Goal: Transaction & Acquisition: Purchase product/service

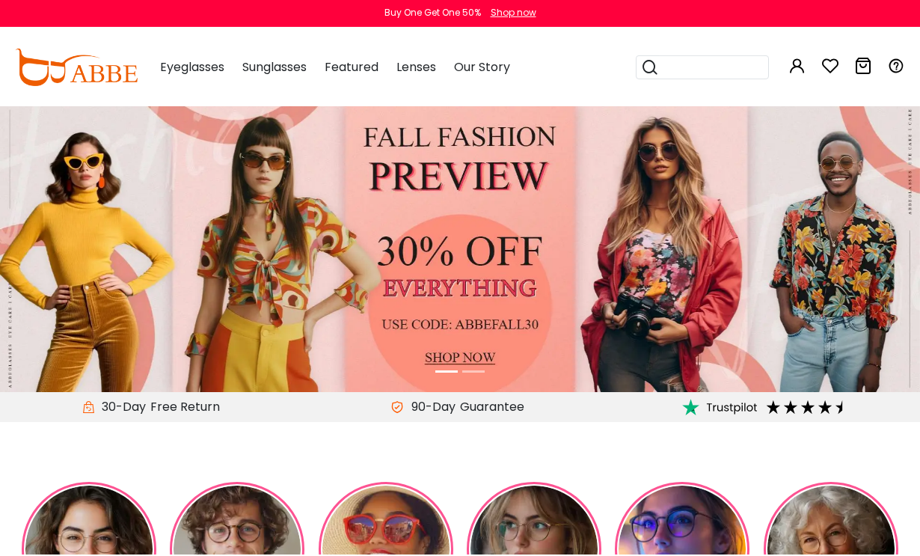
type input "**********"
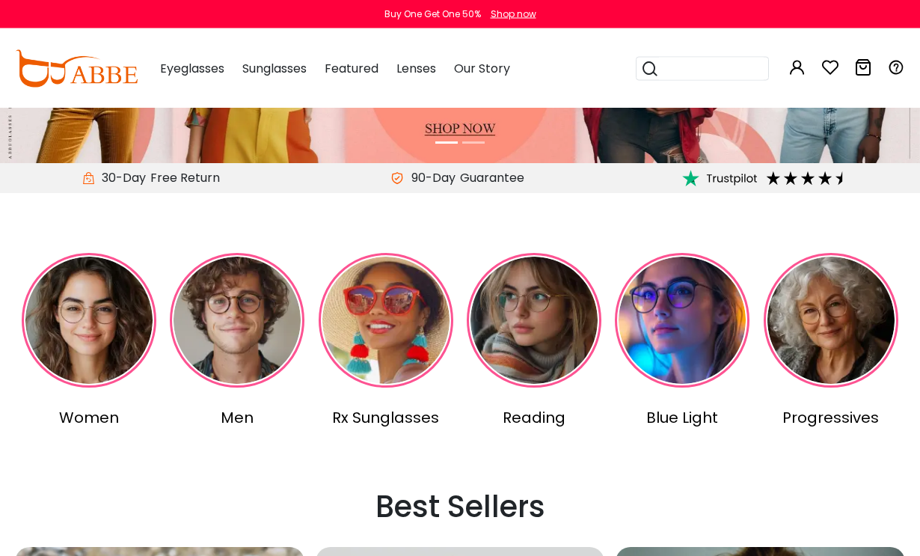
scroll to position [230, 0]
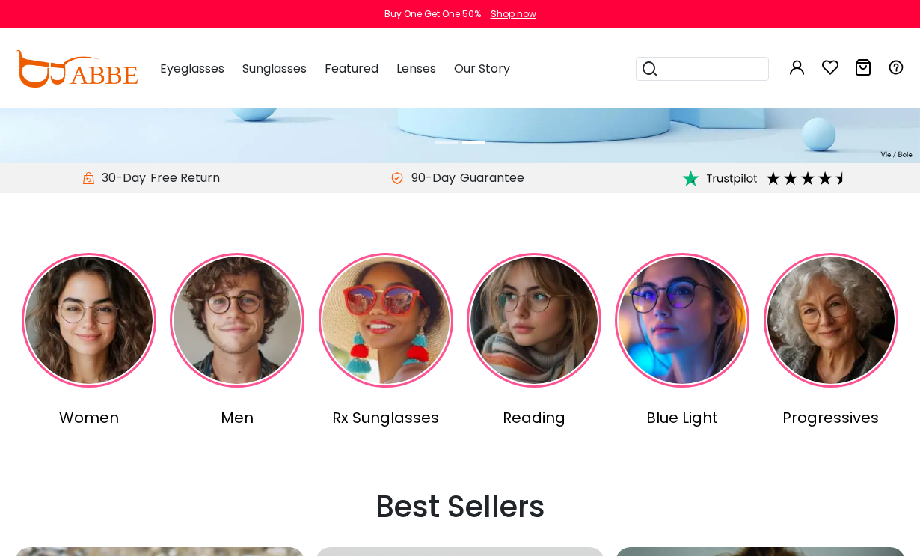
click at [387, 330] on img at bounding box center [386, 320] width 135 height 135
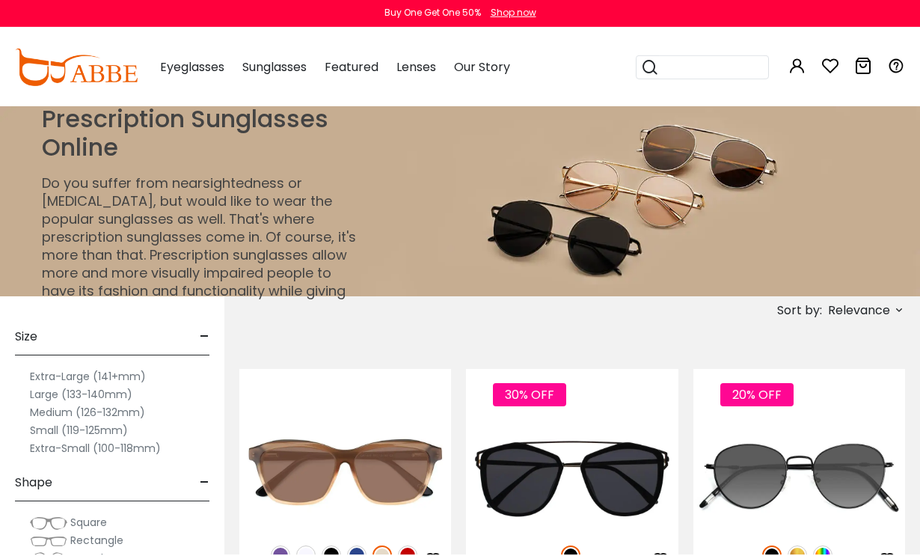
type input "**********"
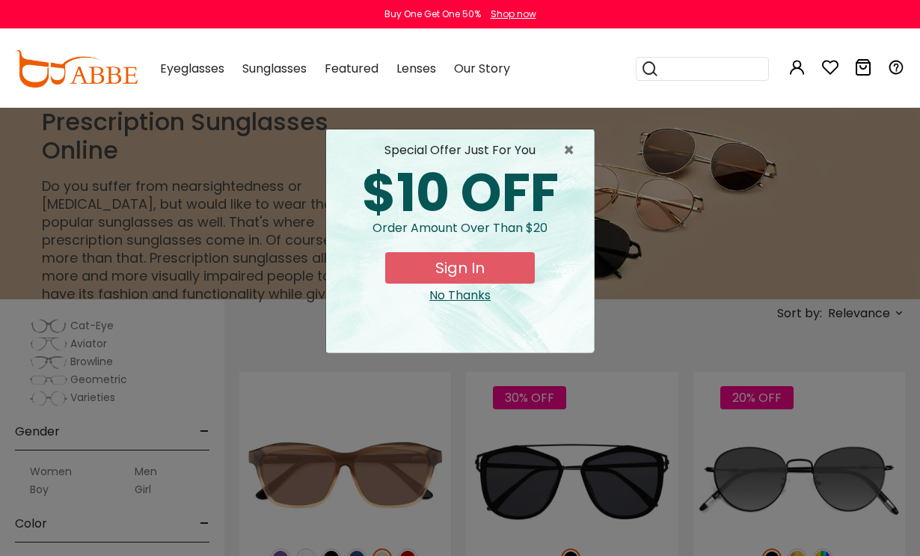
scroll to position [273, 0]
click div "No Thanks"
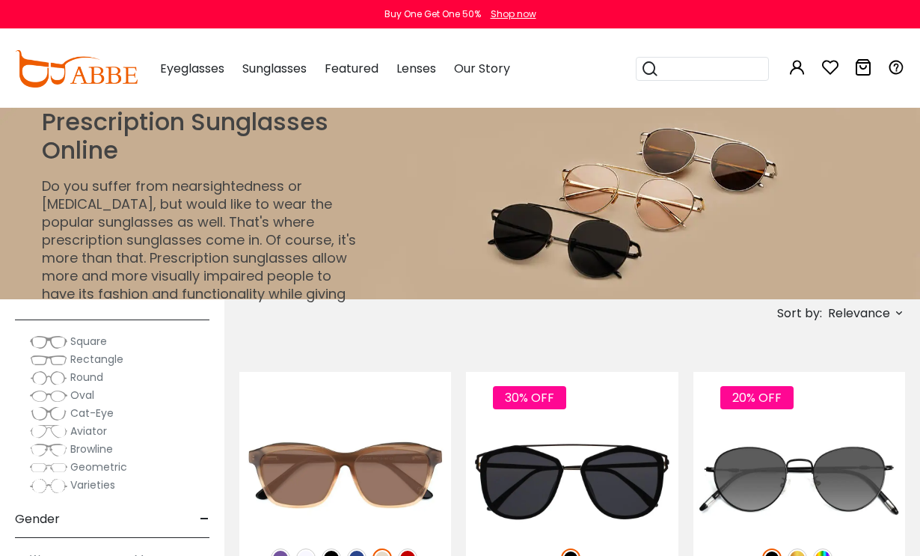
scroll to position [183, 0]
click img
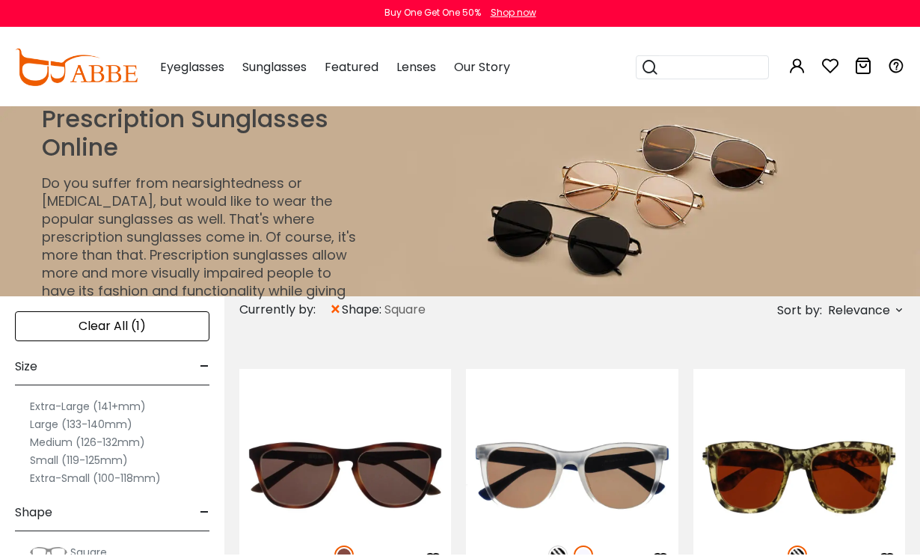
click at [848, 188] on img at bounding box center [460, 201] width 920 height 191
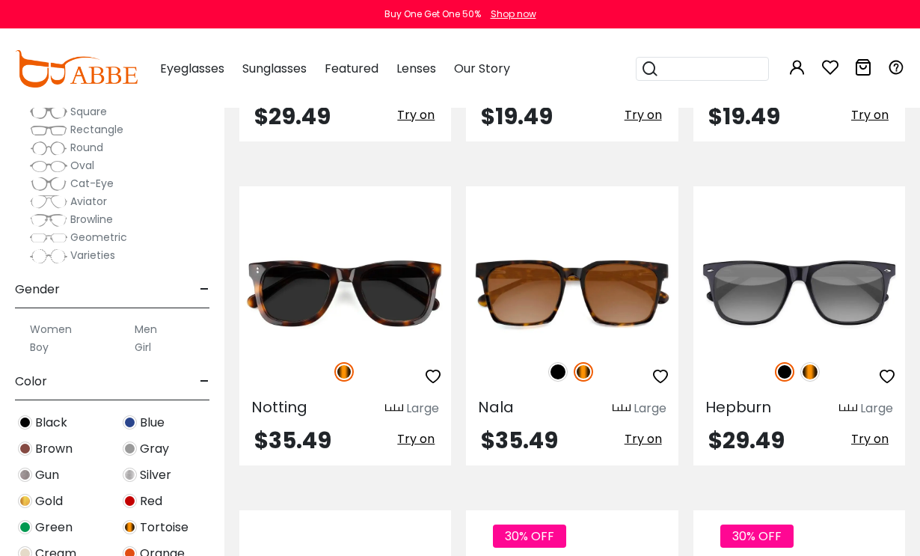
scroll to position [131, 0]
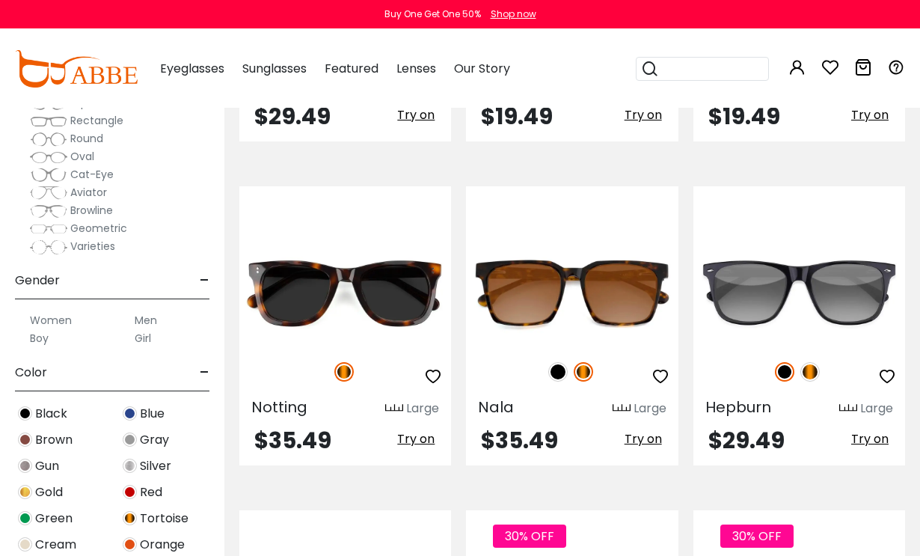
click span "Tortoise"
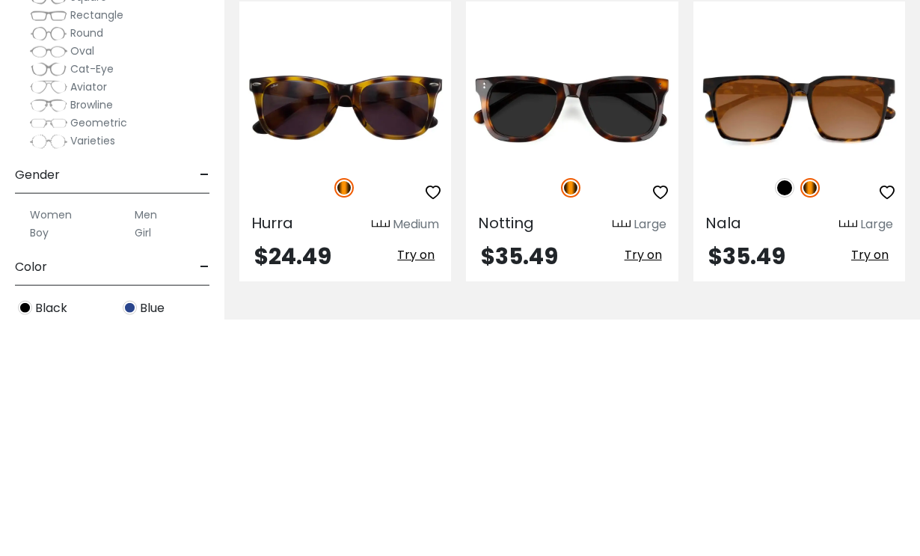
scroll to position [141, 0]
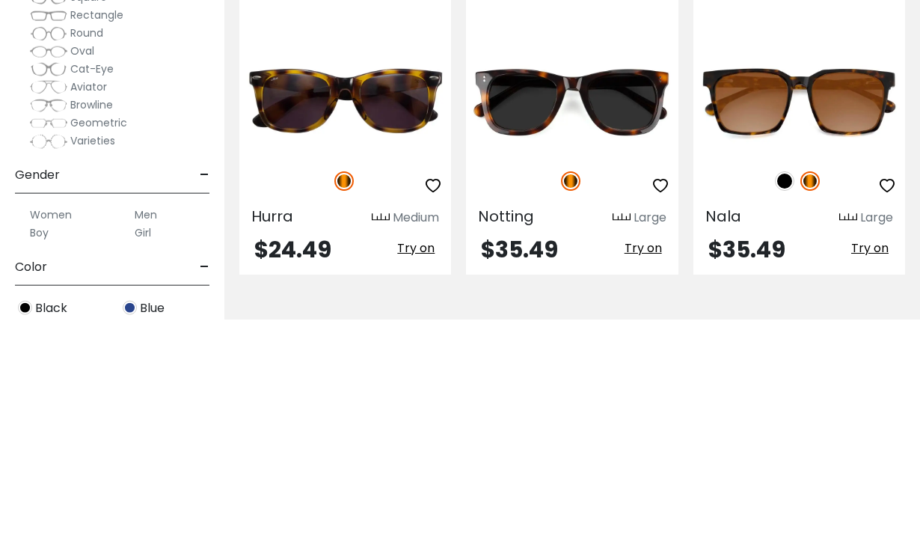
click at [54, 442] on label "Women" at bounding box center [51, 451] width 42 height 18
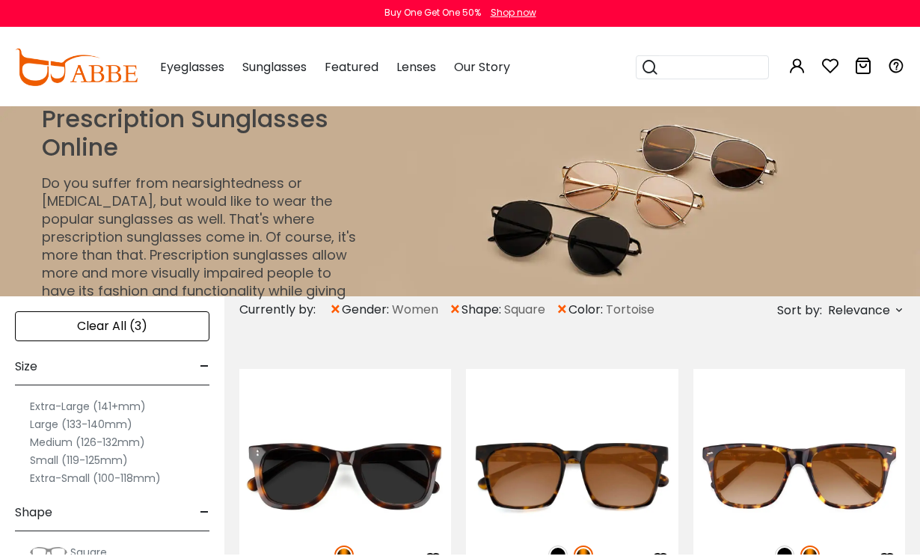
type input "**********"
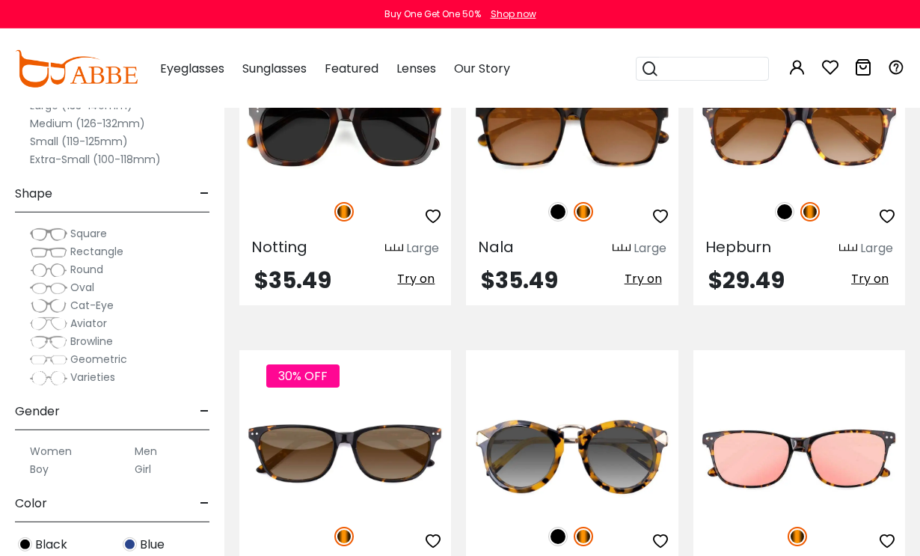
scroll to position [337, 0]
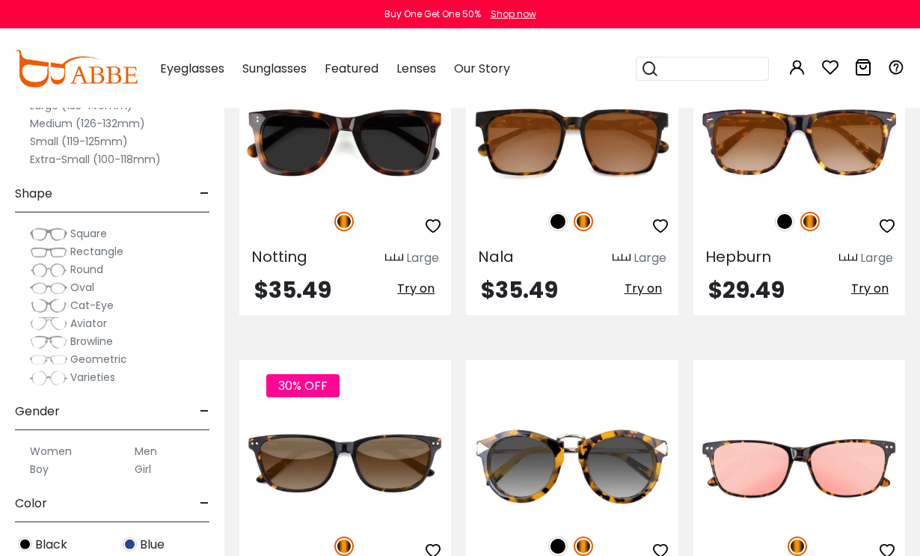
click img
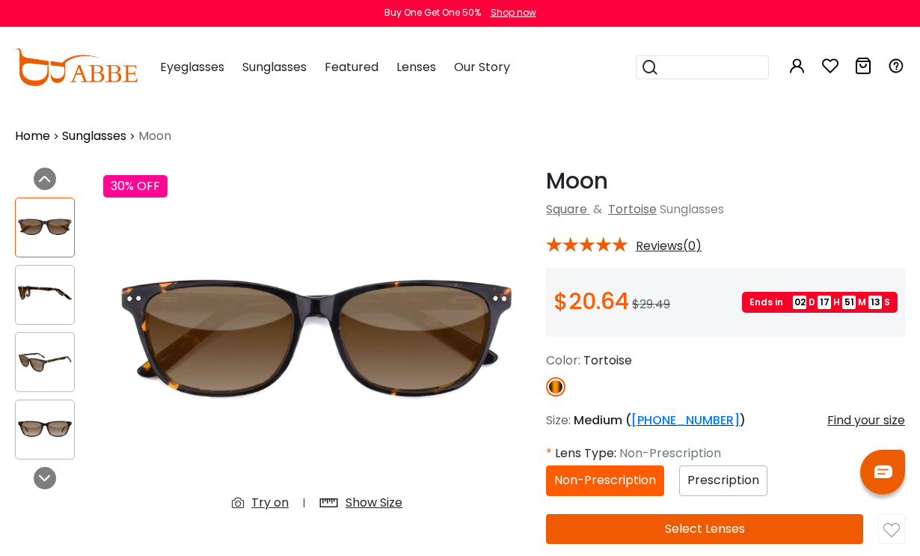
click at [748, 194] on h1 "Moon" at bounding box center [725, 182] width 359 height 27
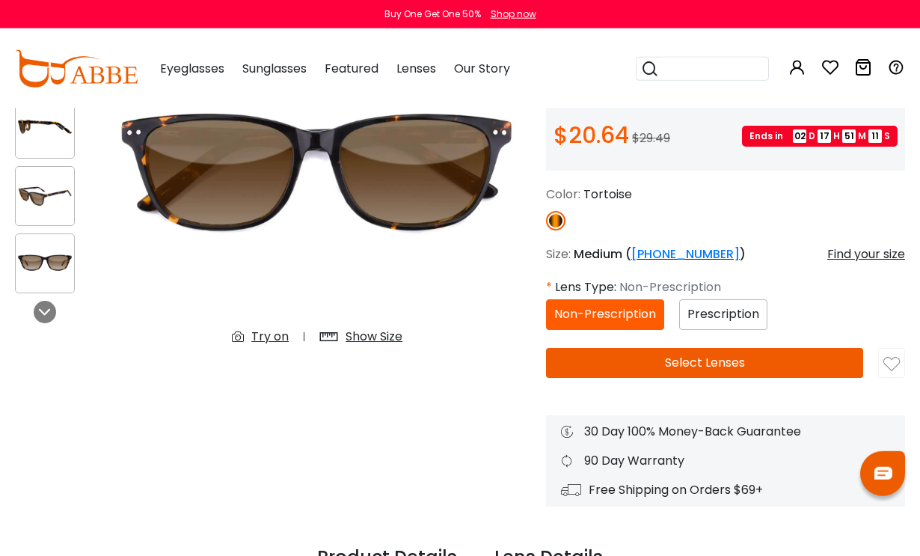
scroll to position [170, 0]
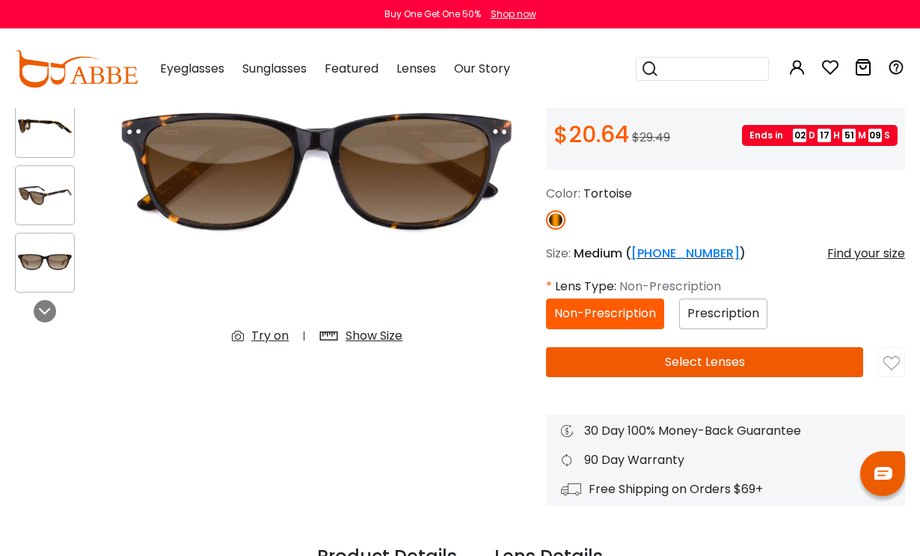
click at [733, 320] on span "Prescription" at bounding box center [723, 312] width 72 height 17
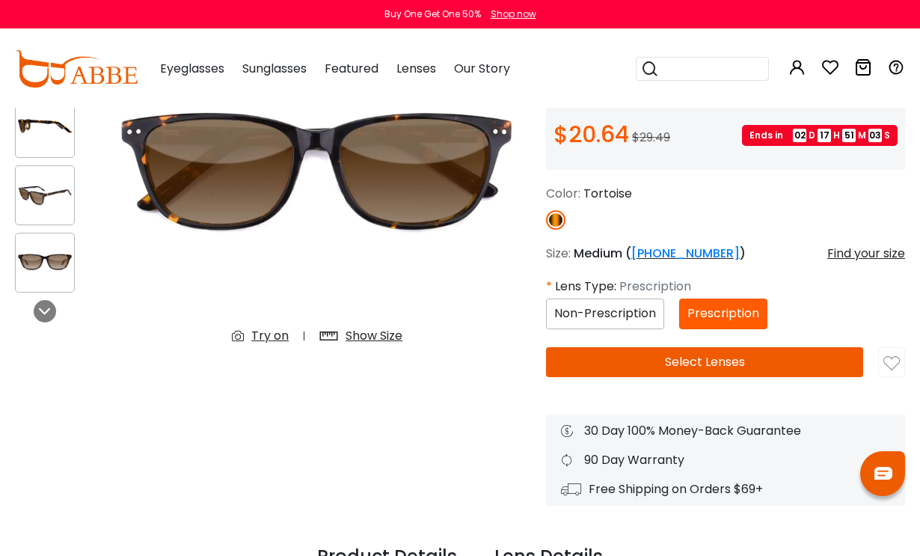
click at [705, 357] on button "Select Lenses" at bounding box center [704, 362] width 317 height 30
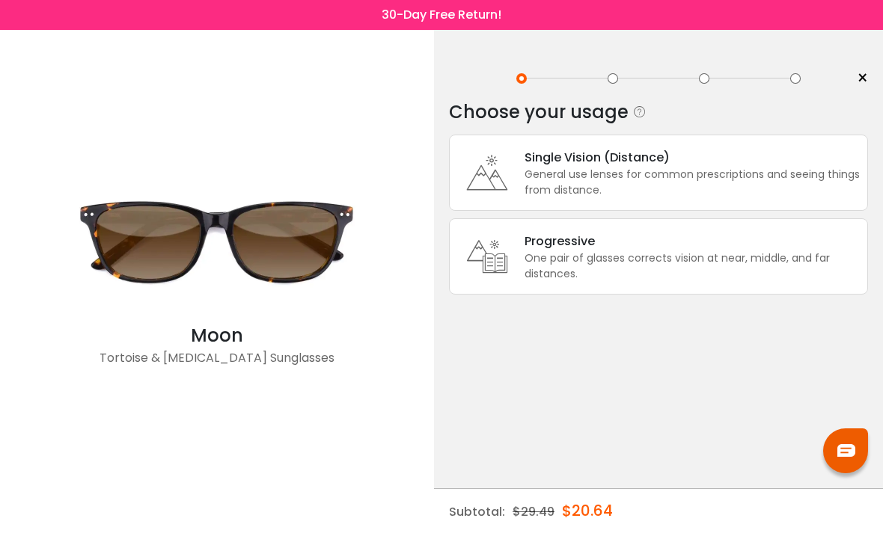
click at [701, 176] on div "General use lenses for common prescriptions and seeing things from distance." at bounding box center [691, 182] width 335 height 31
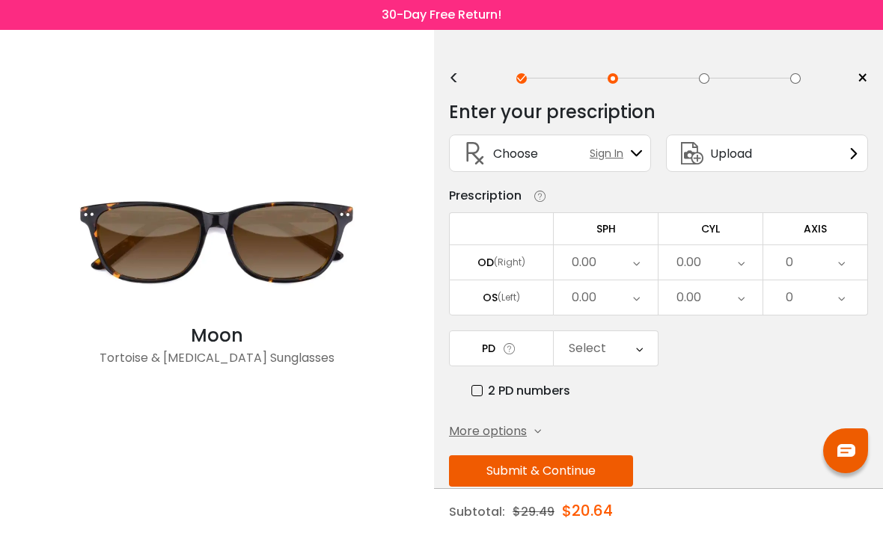
click at [639, 147] on div "Sign In" at bounding box center [615, 154] width 53 height 16
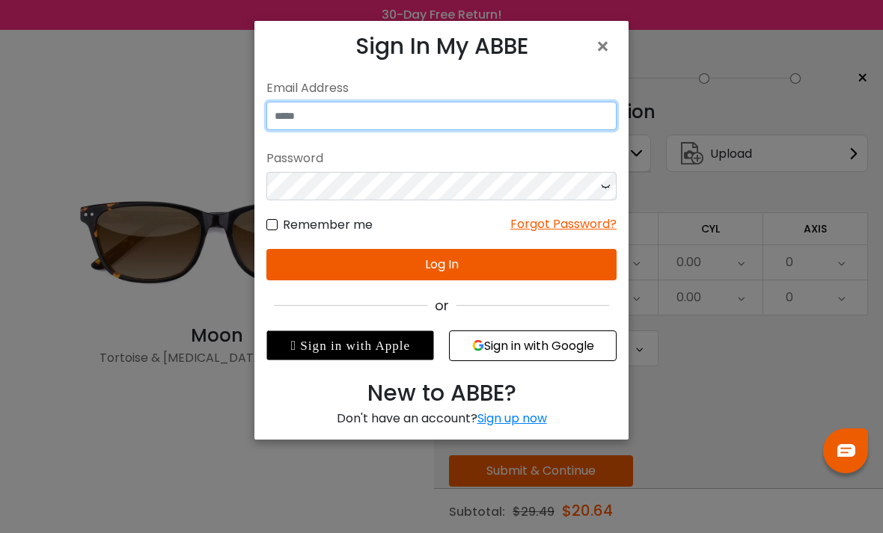
click at [437, 123] on input "email" at bounding box center [441, 116] width 350 height 28
type input "**********"
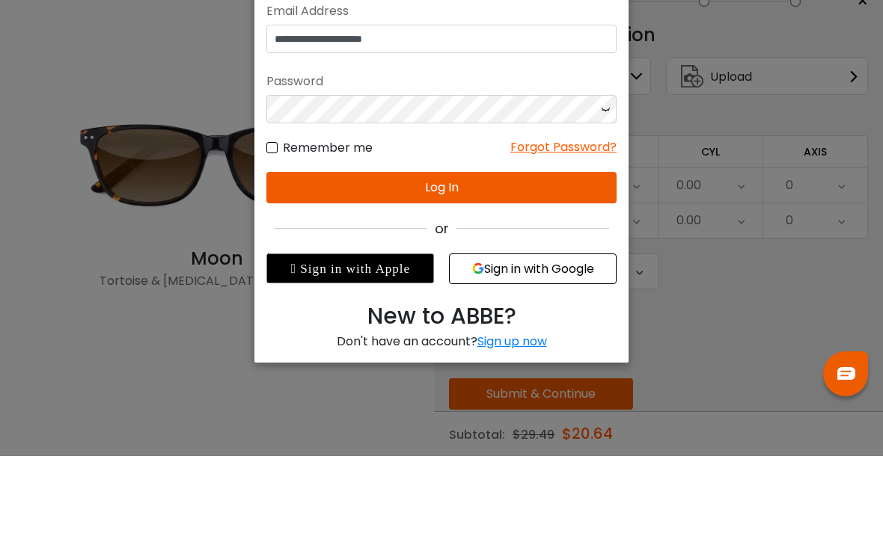
click at [555, 249] on button "Log In" at bounding box center [441, 264] width 350 height 31
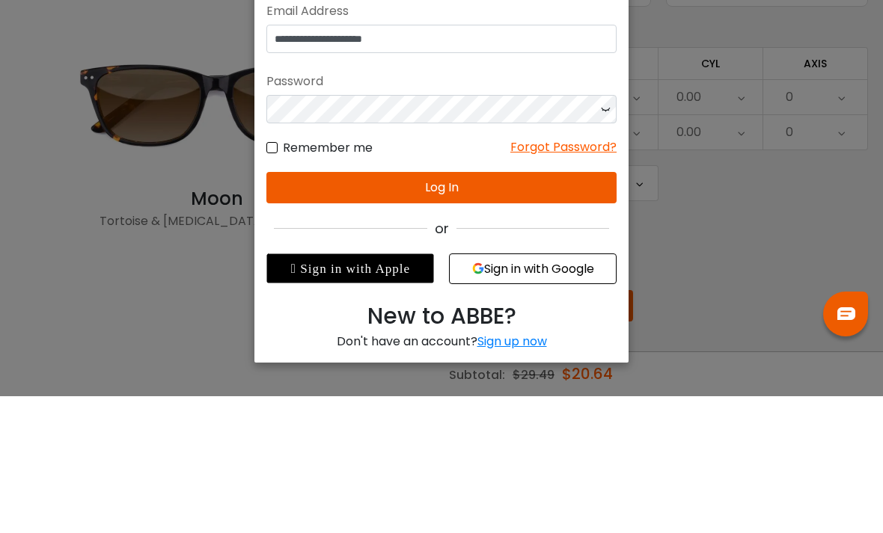
click at [573, 309] on button "Log In" at bounding box center [441, 324] width 350 height 31
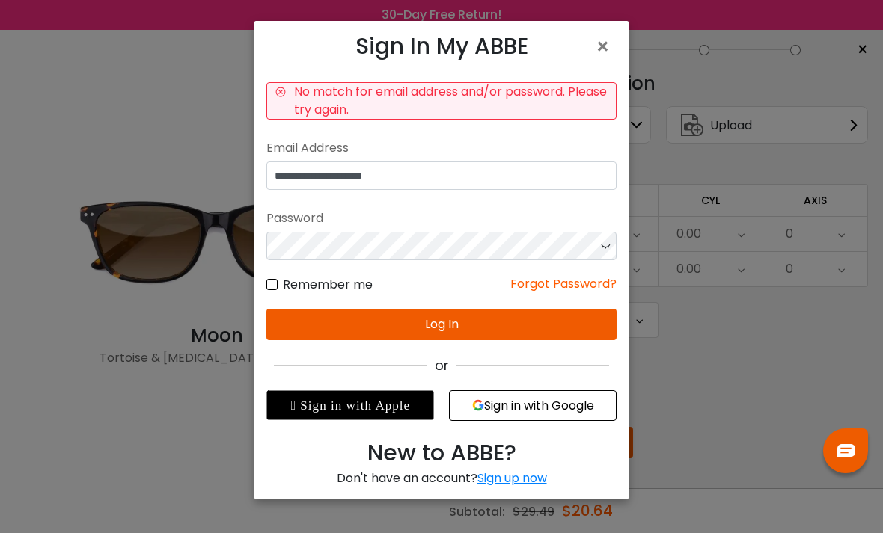
click at [574, 322] on button "Log In" at bounding box center [441, 324] width 350 height 31
click at [552, 408] on button "Sign in with Google" at bounding box center [533, 405] width 168 height 31
click at [517, 401] on button "Sign in with Google" at bounding box center [533, 405] width 168 height 31
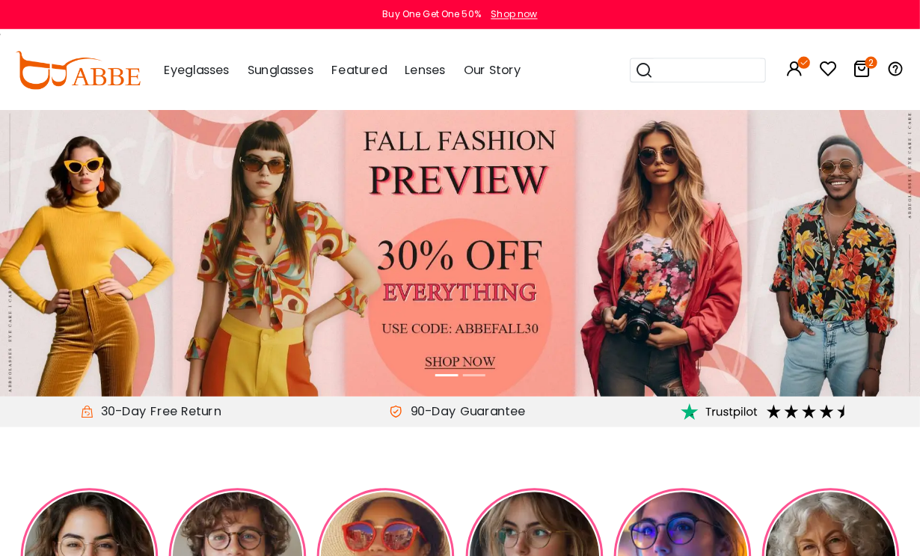
scroll to position [3, 0]
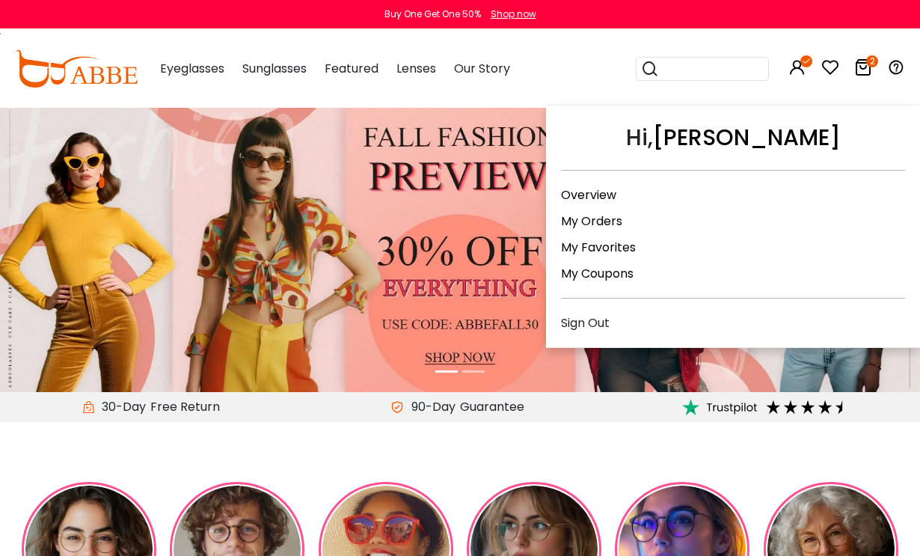
click at [630, 275] on link "My Coupons" at bounding box center [597, 273] width 73 height 17
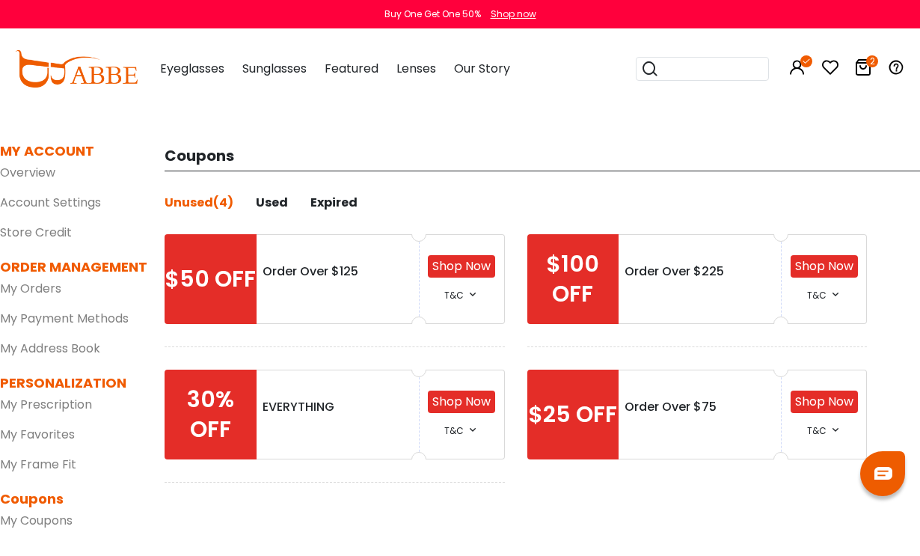
click at [285, 75] on span "Sunglasses" at bounding box center [274, 68] width 64 height 17
click at [276, 75] on span "Sunglasses" at bounding box center [274, 68] width 64 height 17
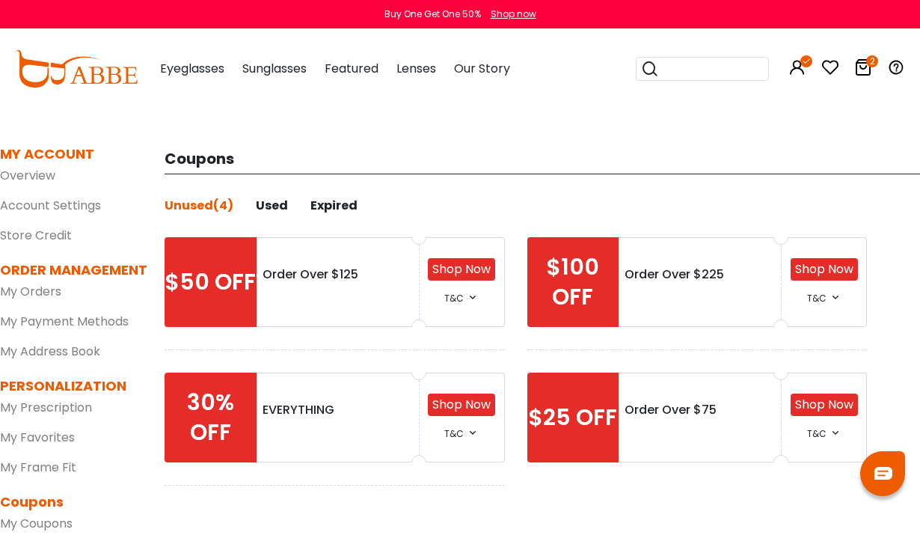
click at [289, 64] on span "Sunglasses" at bounding box center [274, 68] width 64 height 17
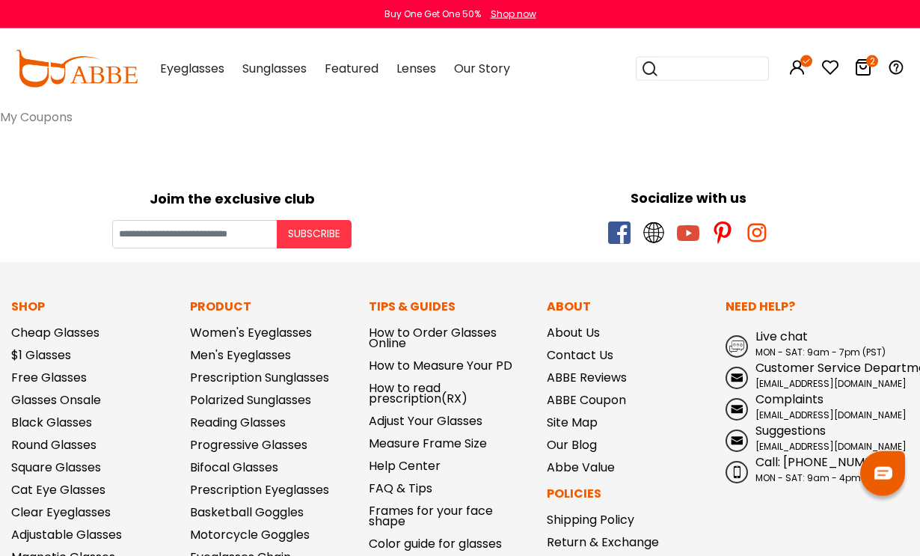
scroll to position [409, 0]
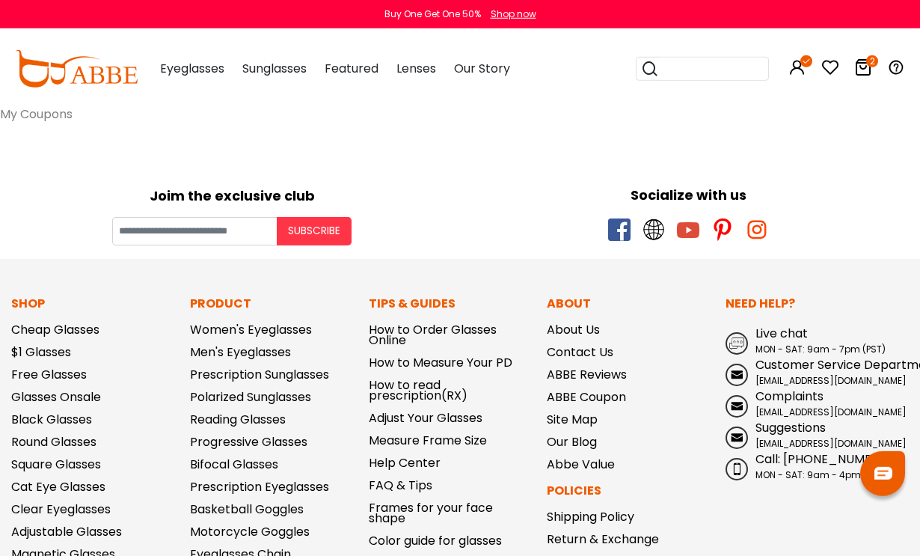
click at [221, 375] on link "Prescription Sunglasses" at bounding box center [259, 374] width 139 height 17
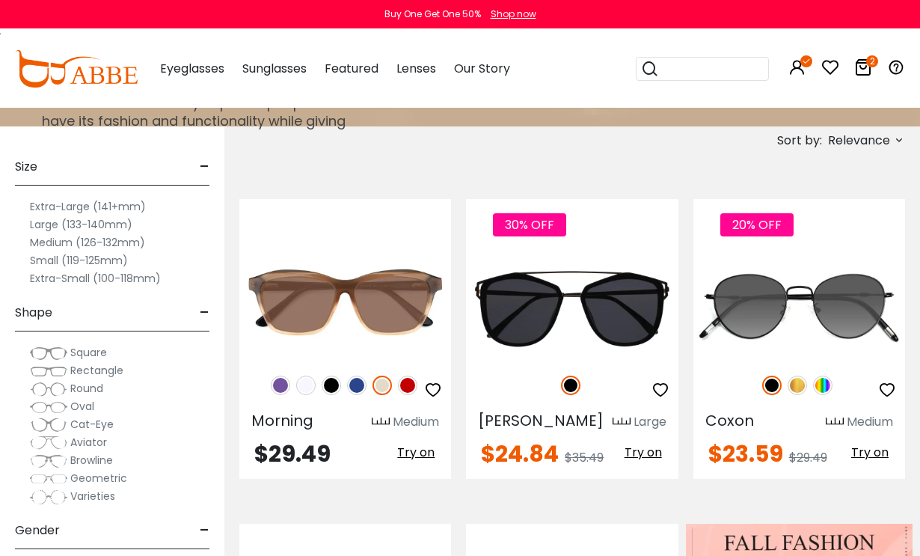
scroll to position [174, 0]
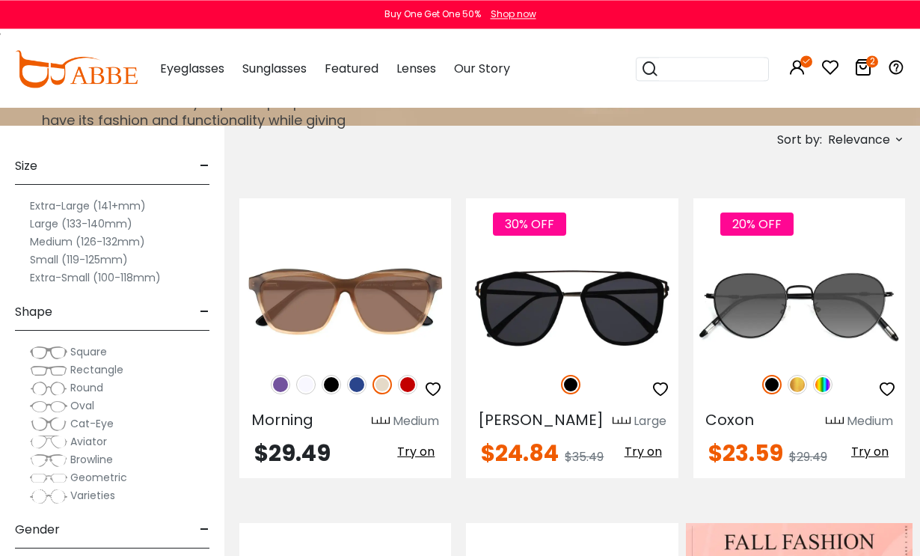
click at [57, 248] on label "Medium (126-132mm)" at bounding box center [87, 242] width 115 height 18
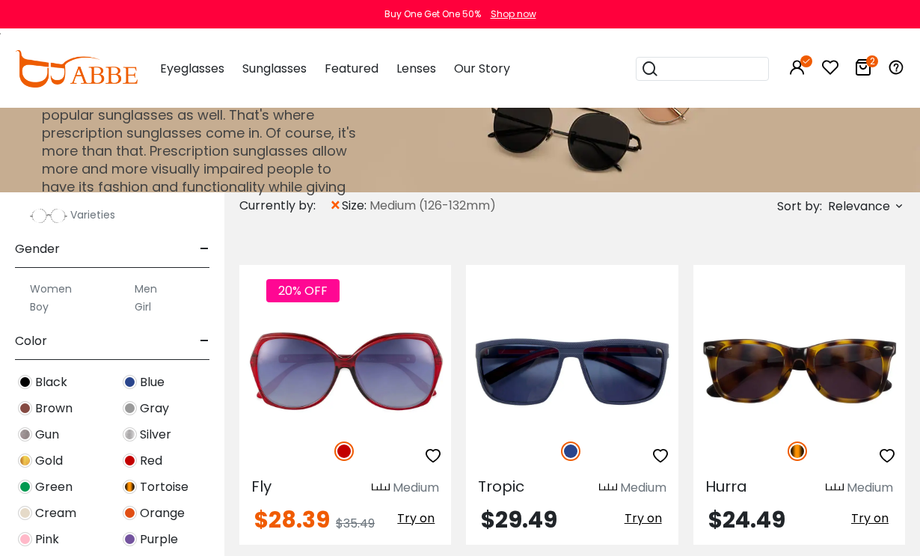
scroll to position [378, 0]
click at [127, 488] on img at bounding box center [130, 486] width 14 height 14
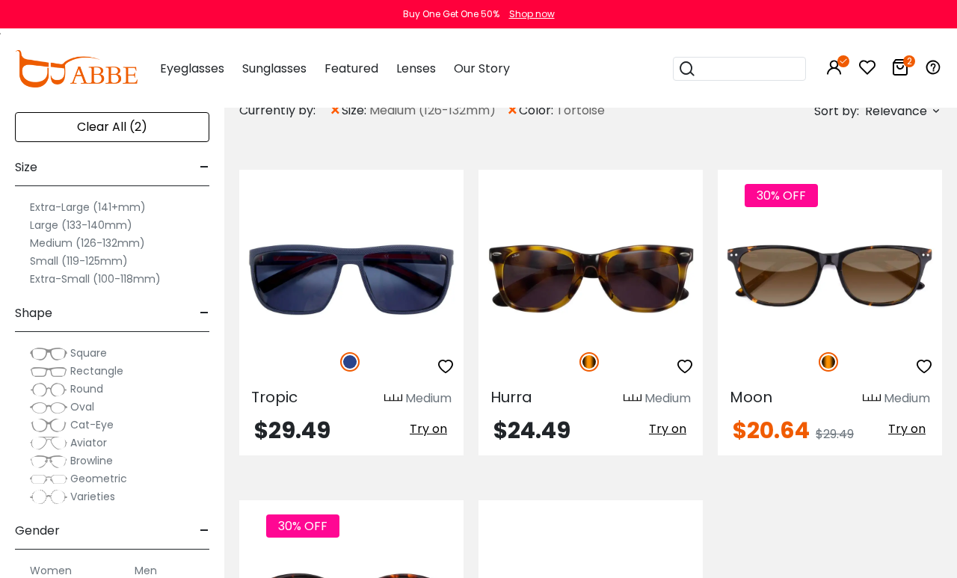
scroll to position [210, 0]
click at [55, 351] on img at bounding box center [48, 353] width 37 height 15
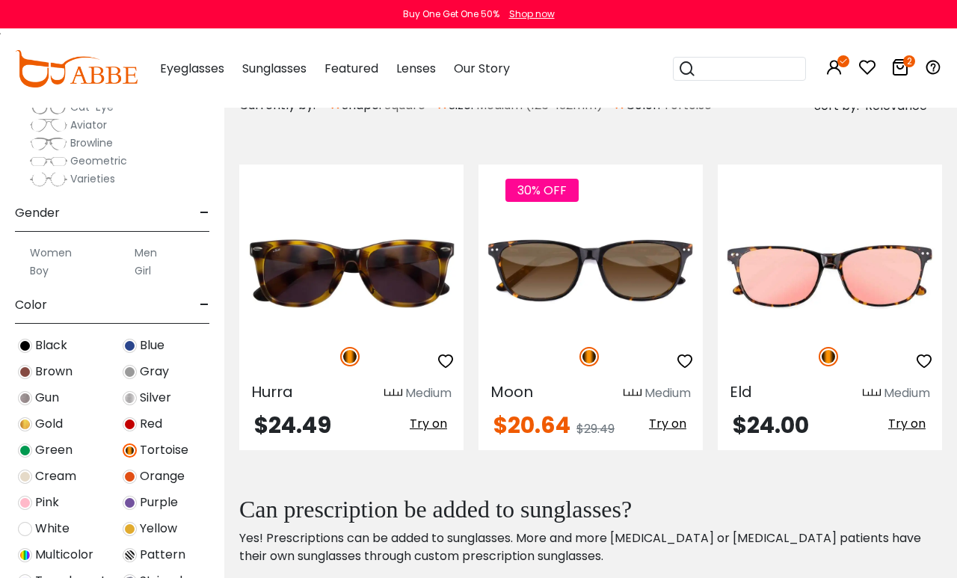
scroll to position [200, 0]
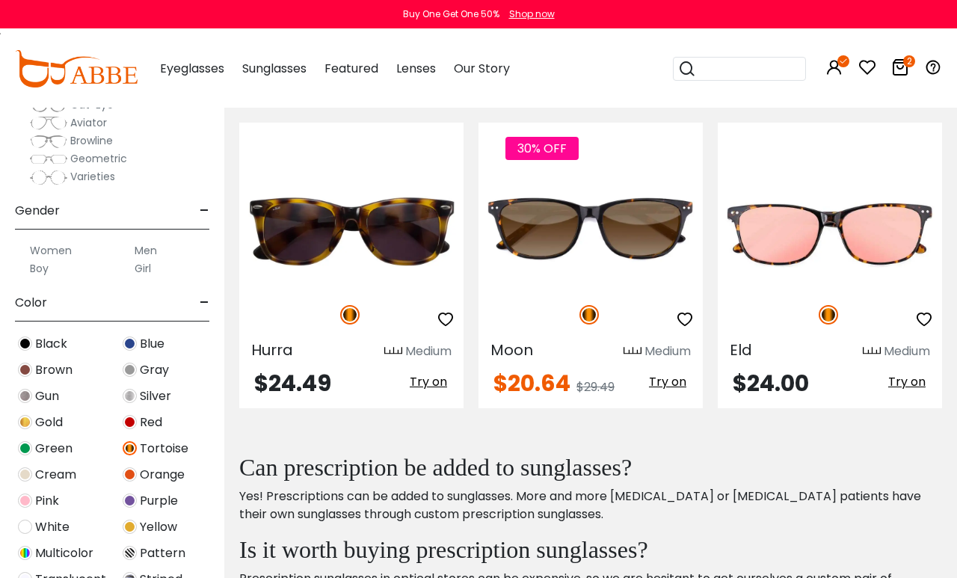
click at [0, 0] on img at bounding box center [0, 0] width 0 height 0
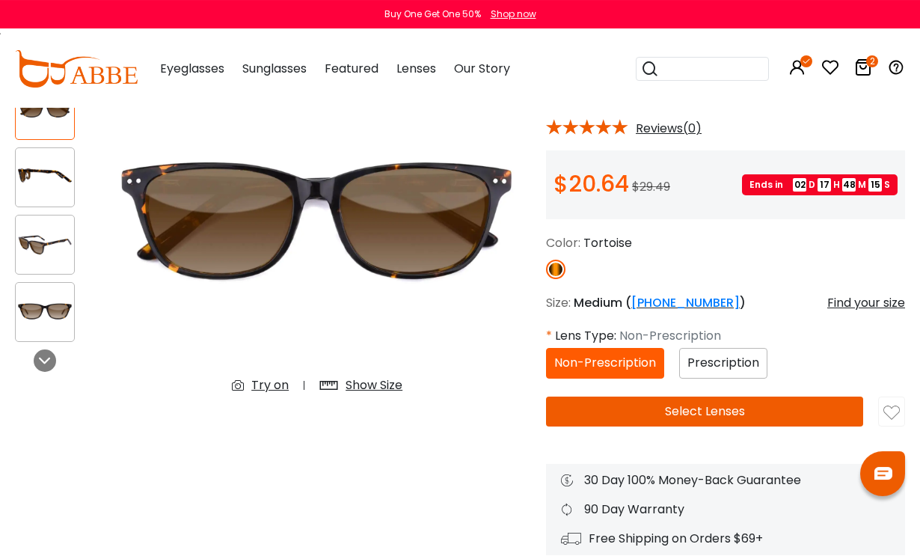
scroll to position [120, 0]
click at [740, 362] on span "Prescription" at bounding box center [723, 362] width 72 height 17
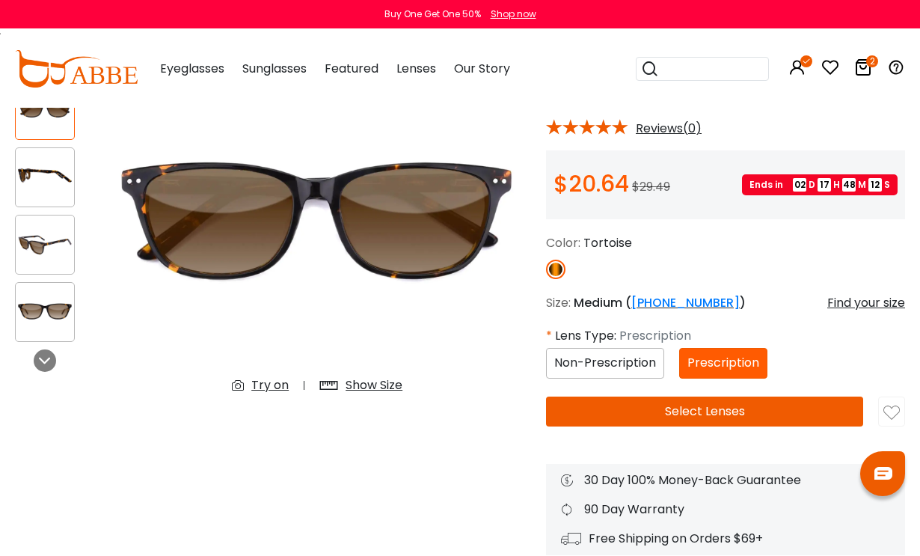
click at [722, 406] on button "Select Lenses" at bounding box center [704, 411] width 317 height 30
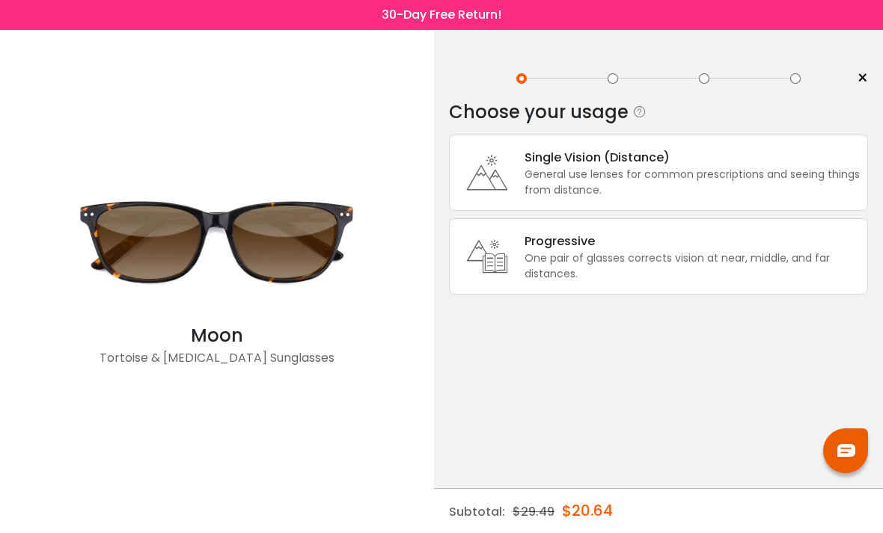
click at [723, 168] on div "General use lenses for common prescriptions and seeing things from distance." at bounding box center [691, 182] width 335 height 31
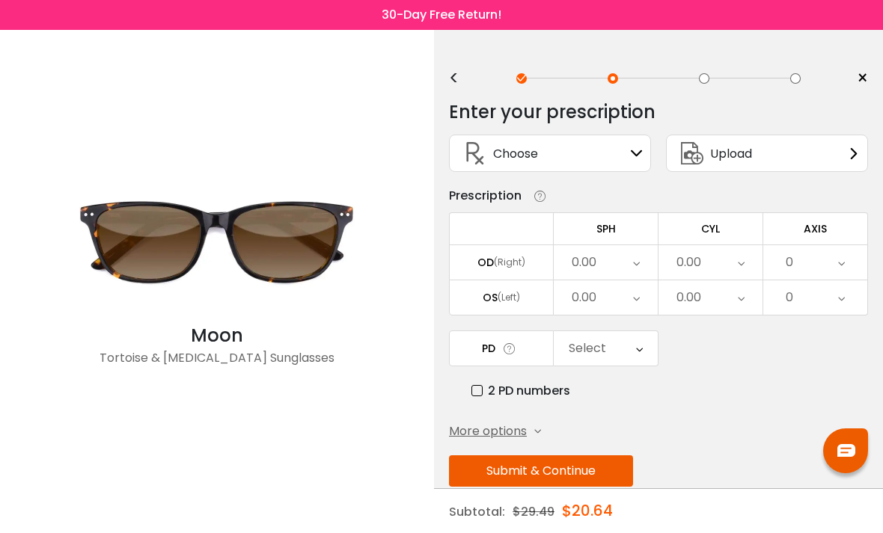
click at [642, 153] on icon at bounding box center [637, 153] width 12 height 12
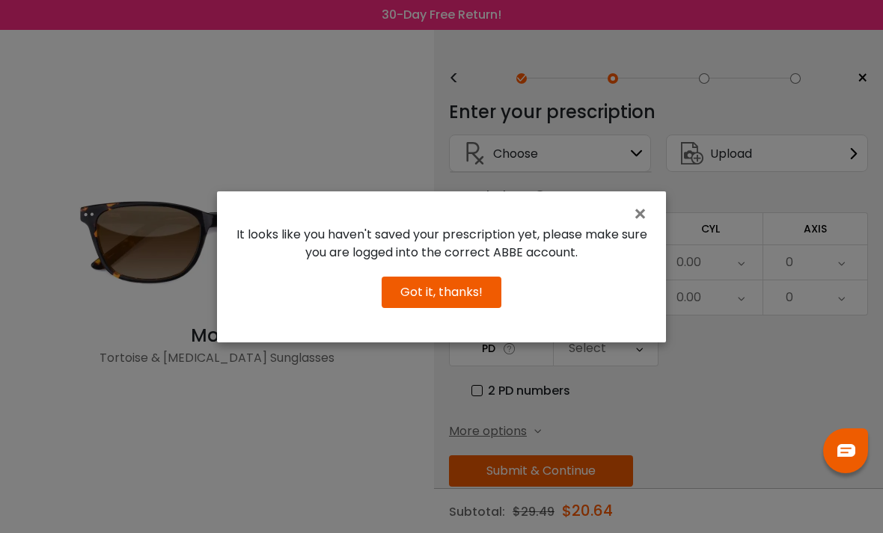
click at [457, 308] on button "Got it, thanks!" at bounding box center [441, 292] width 120 height 31
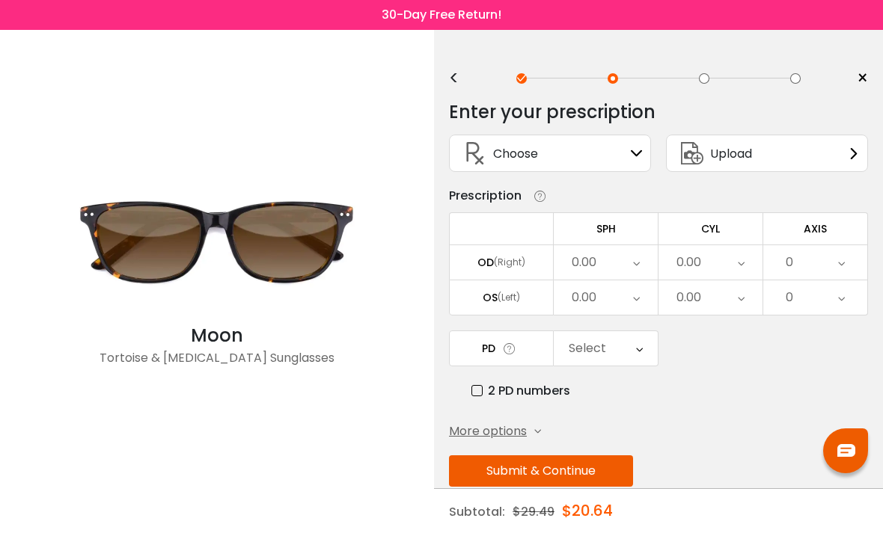
click at [853, 152] on icon at bounding box center [853, 153] width 12 height 12
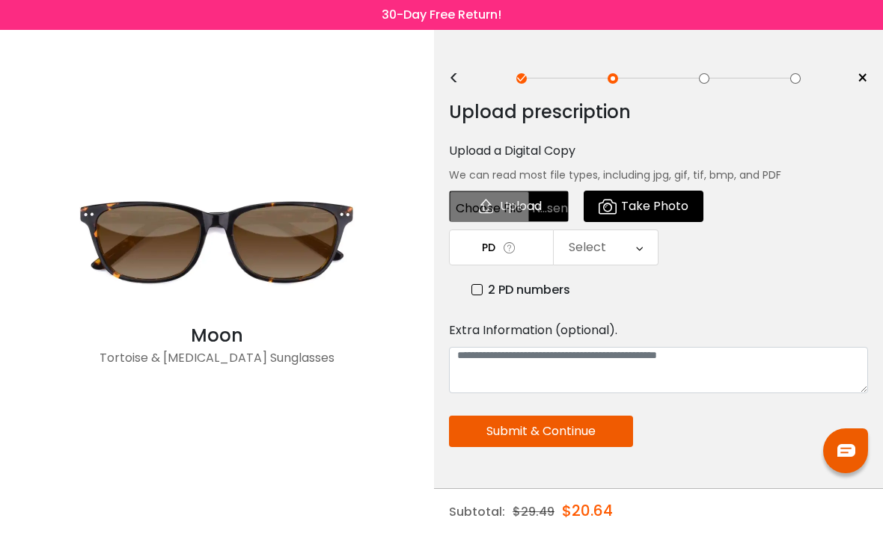
click at [658, 206] on span "Take Photo" at bounding box center [654, 206] width 67 height 30
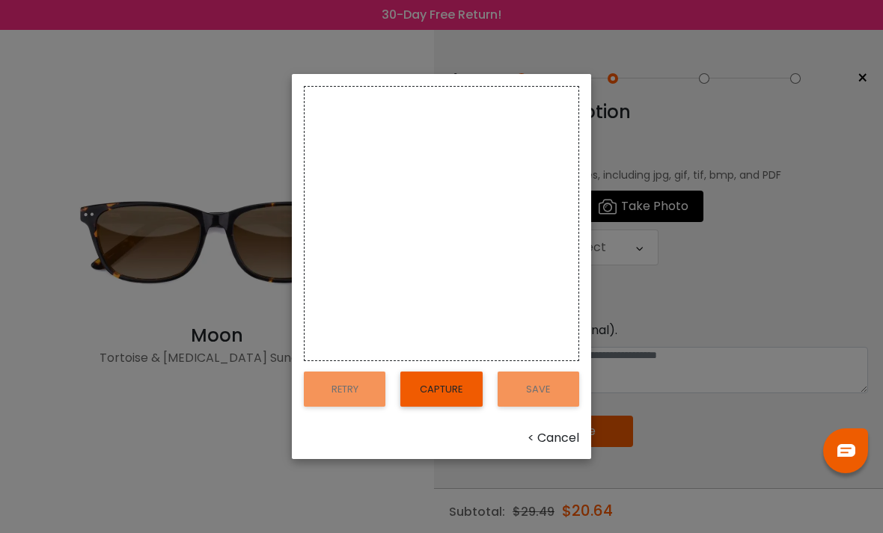
click at [667, 199] on div "Retry Capture Save < Cancel" at bounding box center [441, 266] width 883 height 533
click at [692, 328] on div "Retry Capture Save < Cancel" at bounding box center [441, 266] width 883 height 533
click at [719, 289] on div "Retry Capture Save < Cancel" at bounding box center [441, 266] width 883 height 533
click at [562, 447] on div "< Cancel" at bounding box center [441, 438] width 275 height 18
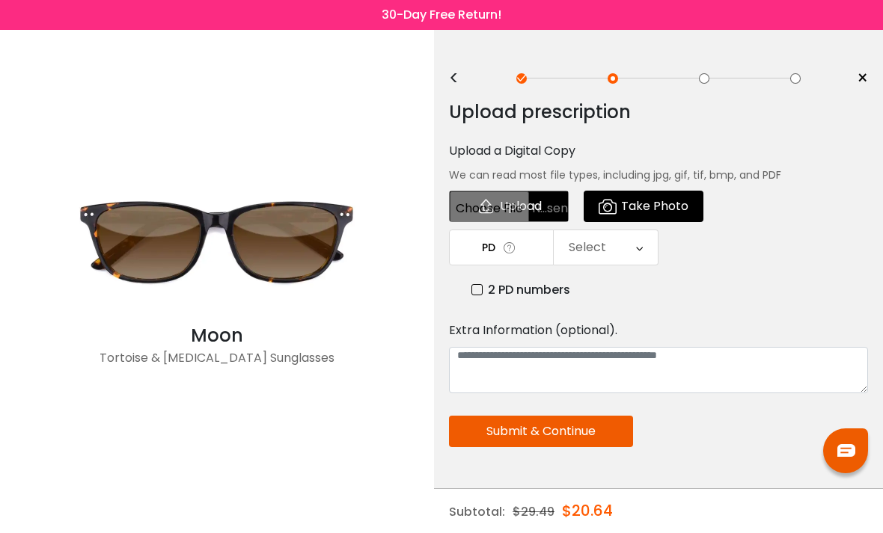
click at [651, 242] on div "Select" at bounding box center [605, 247] width 104 height 34
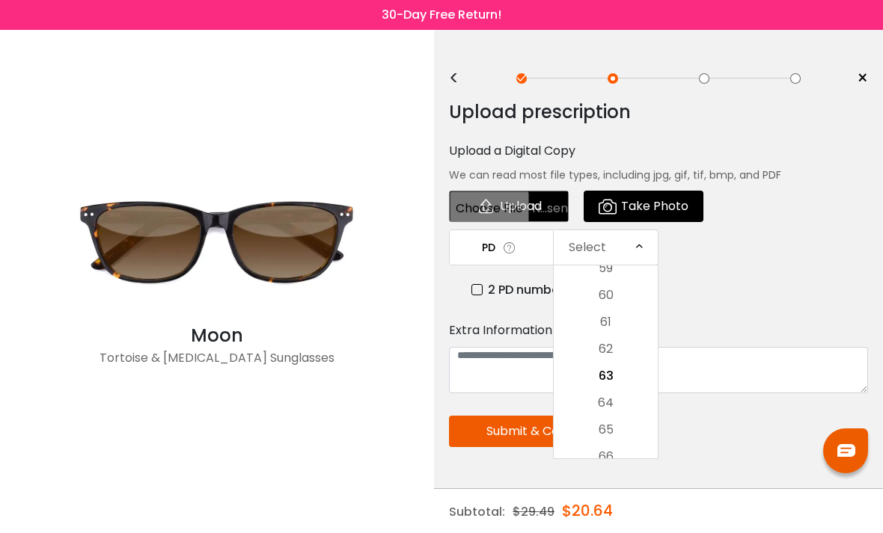
click at [681, 201] on span "Take Photo" at bounding box center [654, 206] width 67 height 30
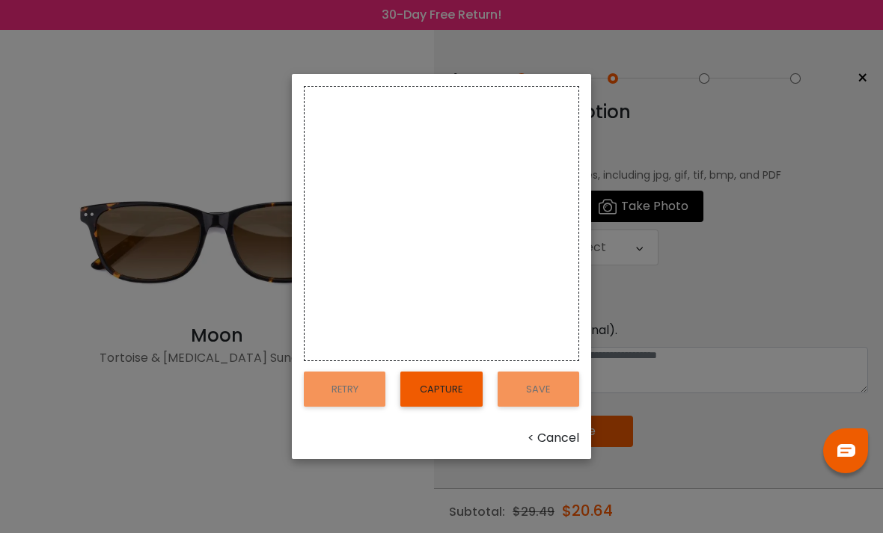
click at [428, 406] on button "Capture" at bounding box center [441, 389] width 82 height 34
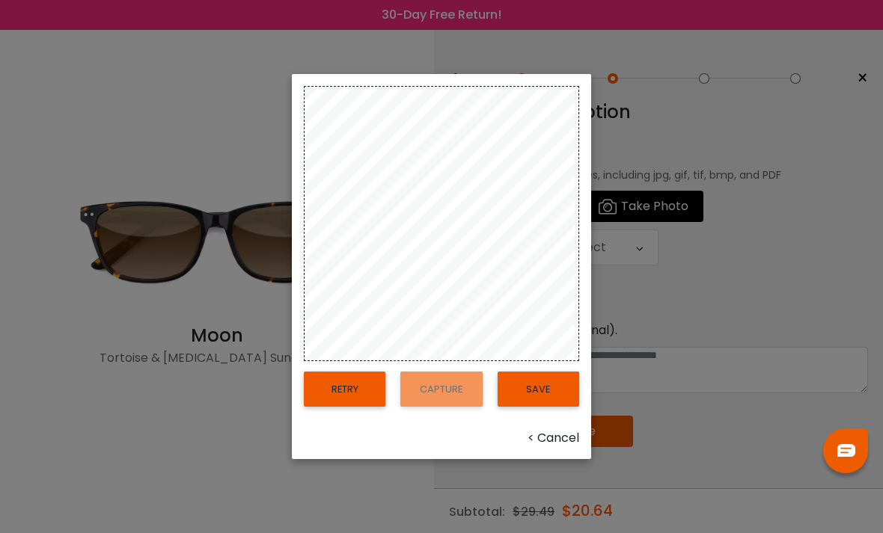
click at [550, 406] on button "Save" at bounding box center [538, 389] width 82 height 34
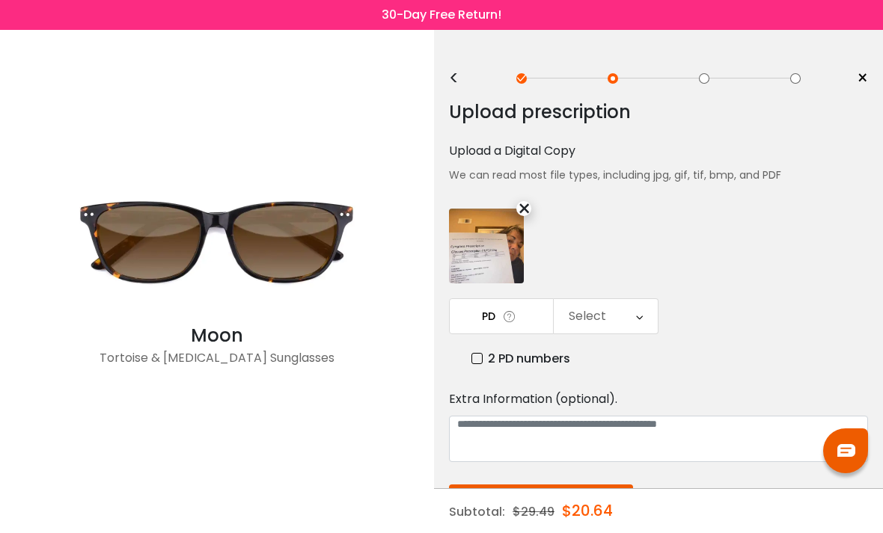
click at [526, 209] on div "×" at bounding box center [523, 208] width 15 height 15
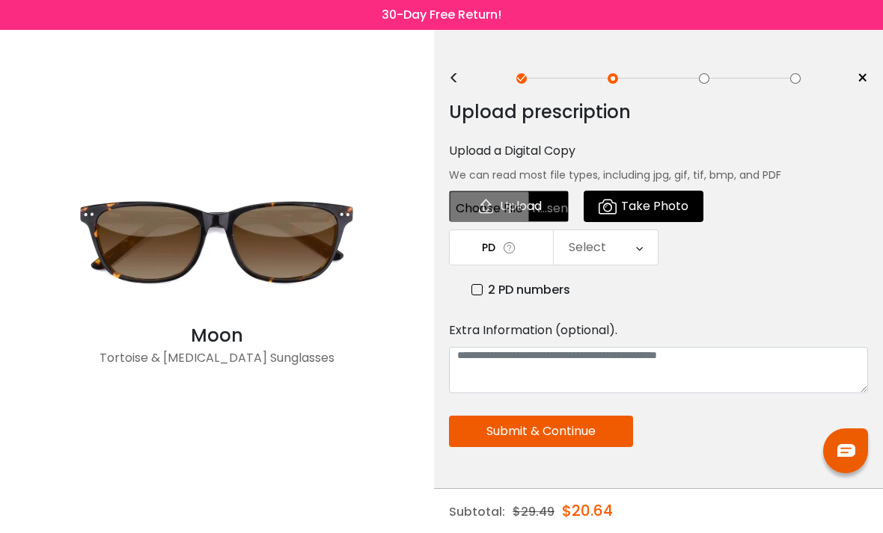
click at [456, 81] on div "<" at bounding box center [460, 79] width 22 height 12
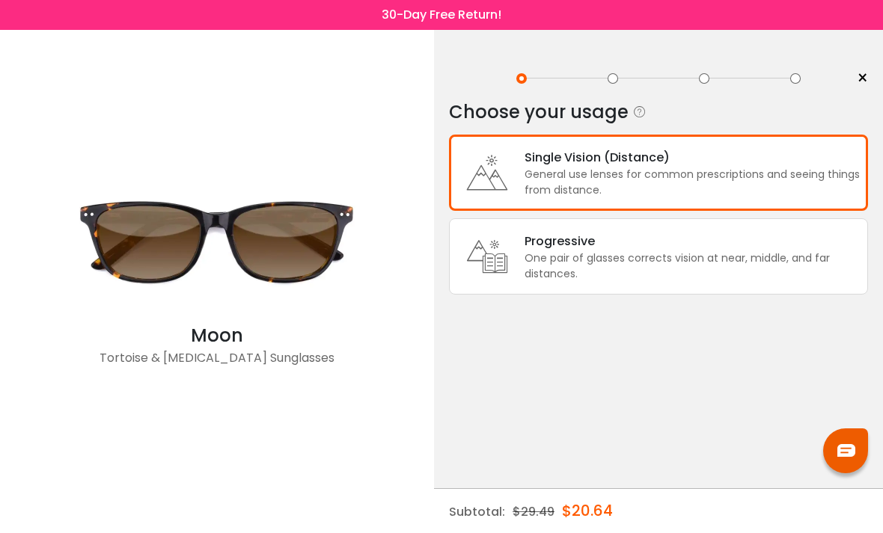
click at [615, 188] on div "General use lenses for common prescriptions and seeing things from distance." at bounding box center [691, 182] width 335 height 31
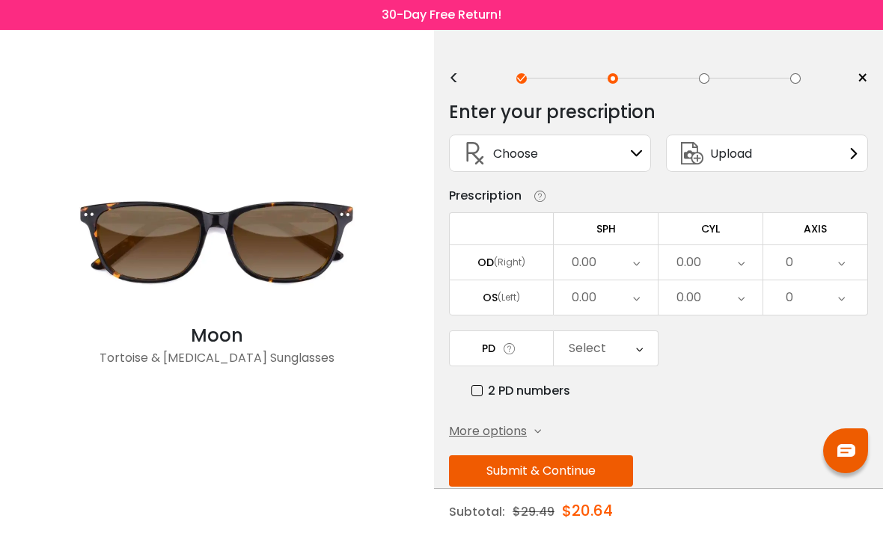
click at [641, 153] on icon at bounding box center [637, 153] width 12 height 12
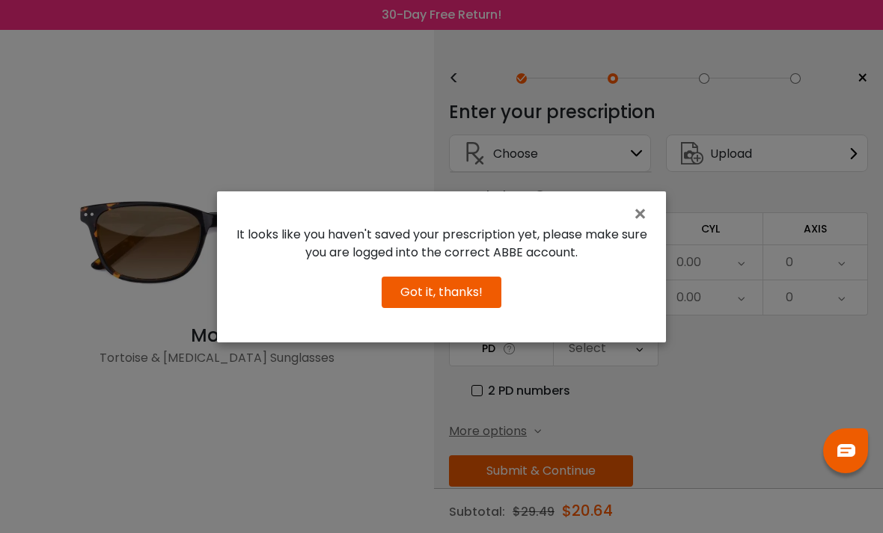
click at [462, 308] on button "Got it, thanks!" at bounding box center [441, 292] width 120 height 31
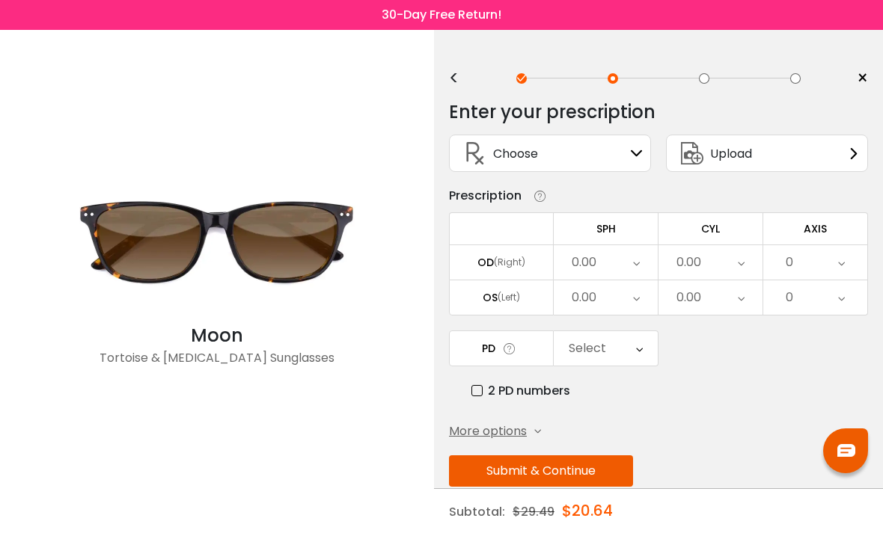
click at [641, 153] on icon at bounding box center [637, 153] width 12 height 12
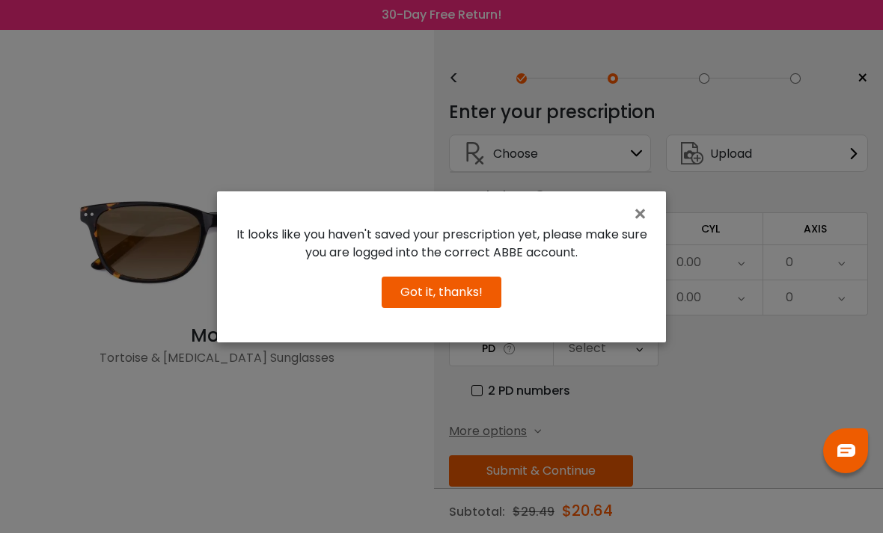
click at [463, 308] on button "Got it, thanks!" at bounding box center [441, 292] width 120 height 31
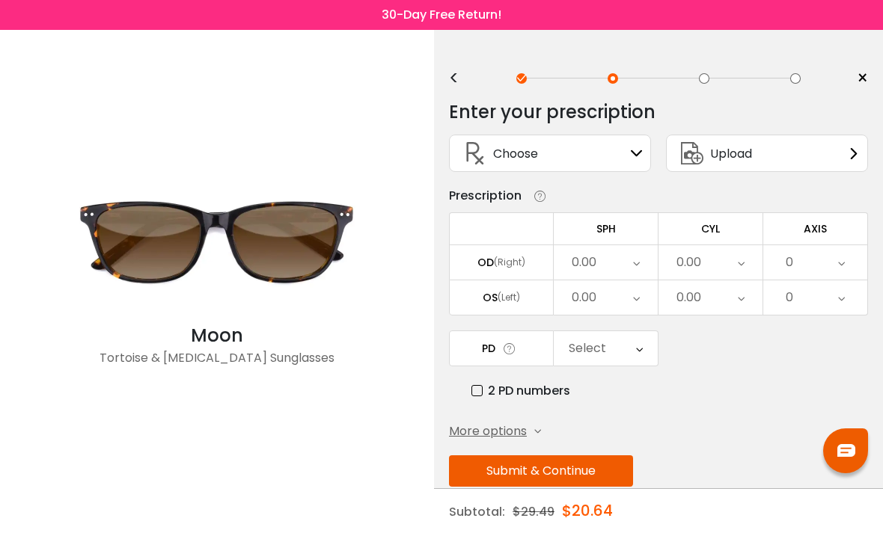
click at [598, 259] on div "0.00" at bounding box center [605, 262] width 104 height 34
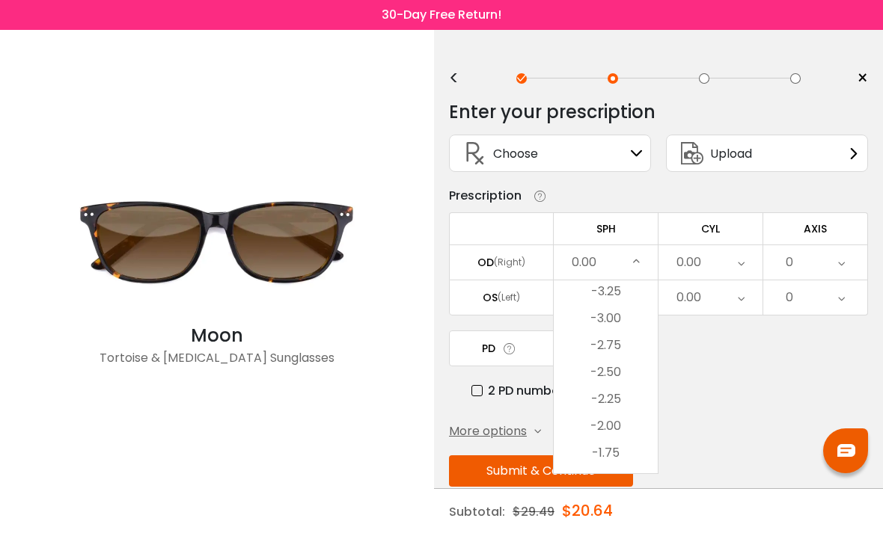
scroll to position [1803, 0]
click at [619, 345] on li "-2.75" at bounding box center [605, 349] width 104 height 27
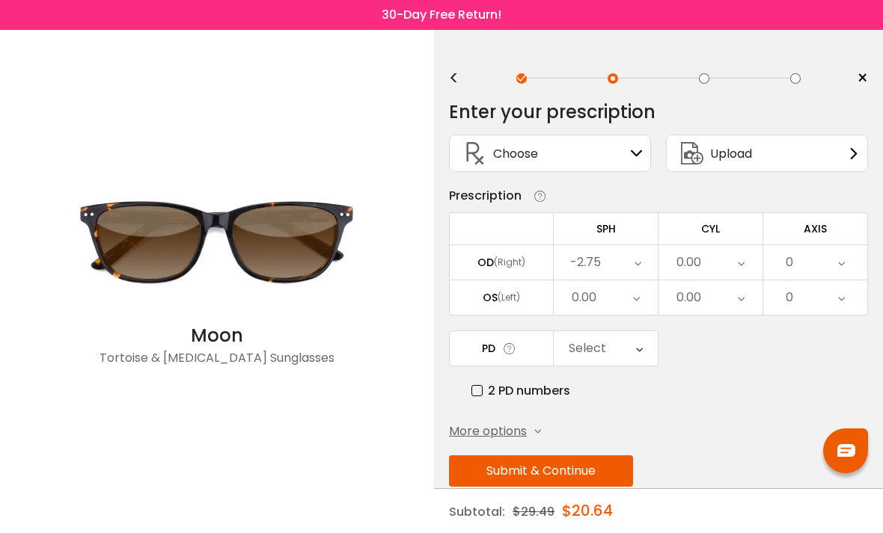
click at [648, 291] on div "0.00" at bounding box center [605, 297] width 104 height 34
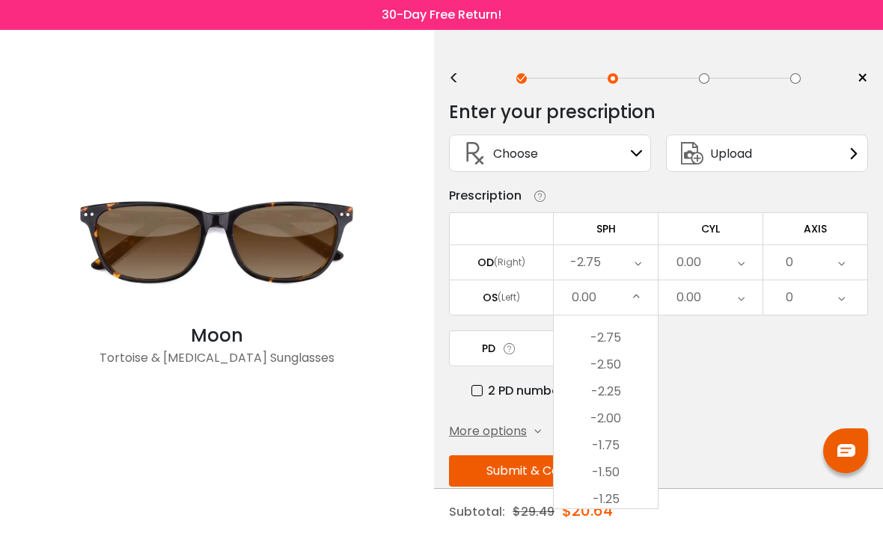
scroll to position [1840, 0]
click at [620, 402] on li "-2.25" at bounding box center [605, 400] width 104 height 27
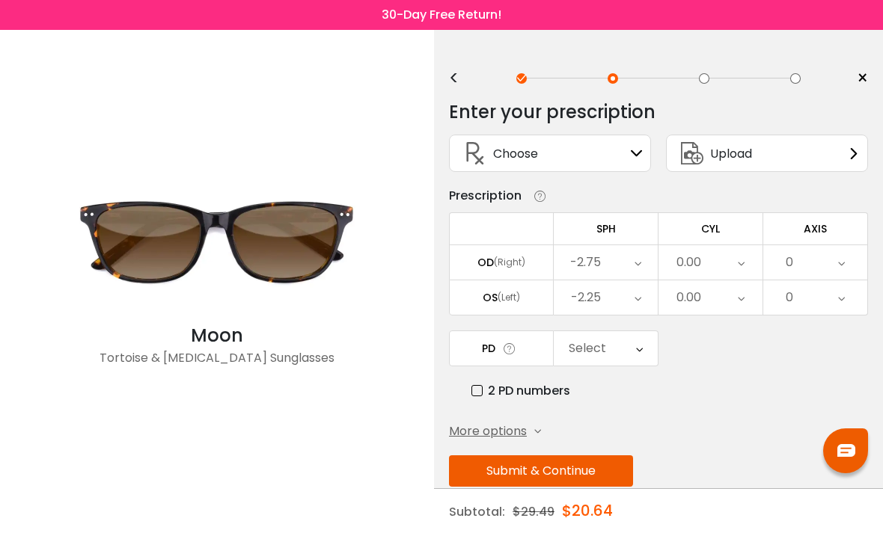
click at [751, 267] on div "0.00" at bounding box center [710, 262] width 104 height 34
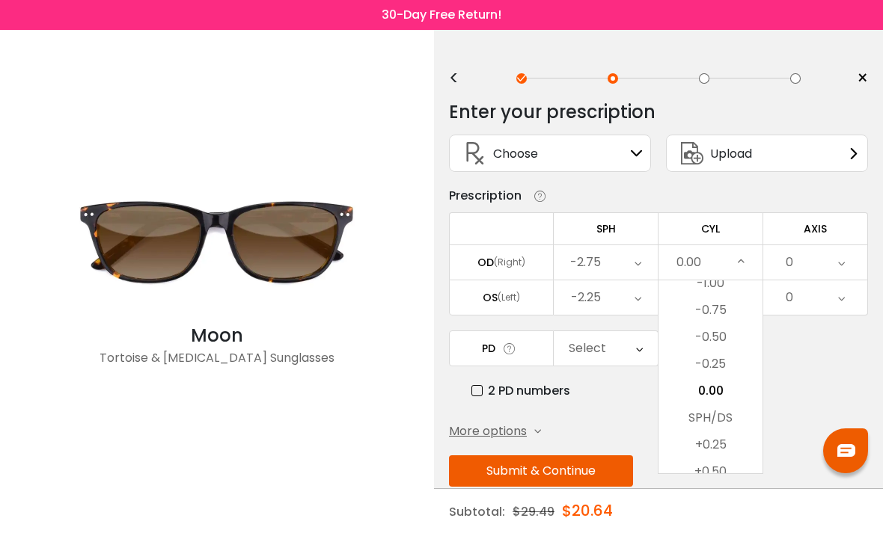
click at [730, 313] on li "-0.75" at bounding box center [710, 310] width 104 height 27
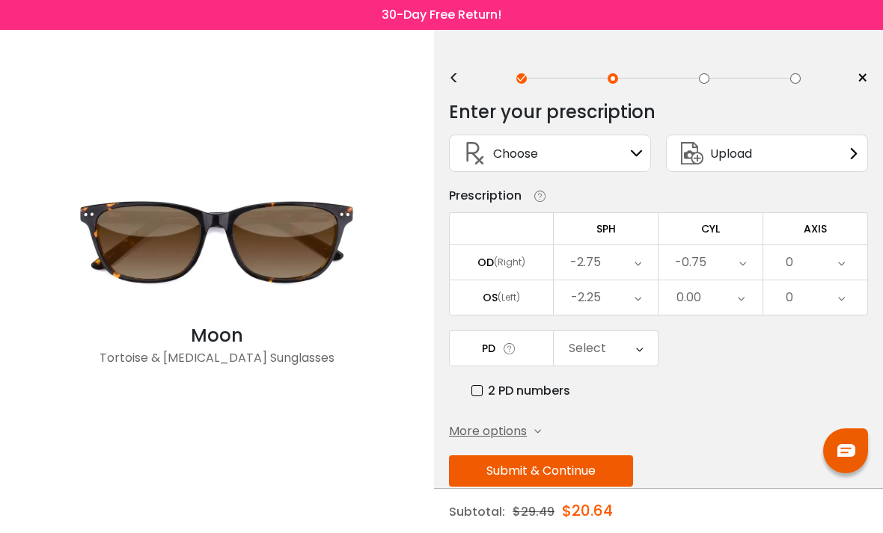
click at [850, 263] on div "0" at bounding box center [815, 262] width 104 height 34
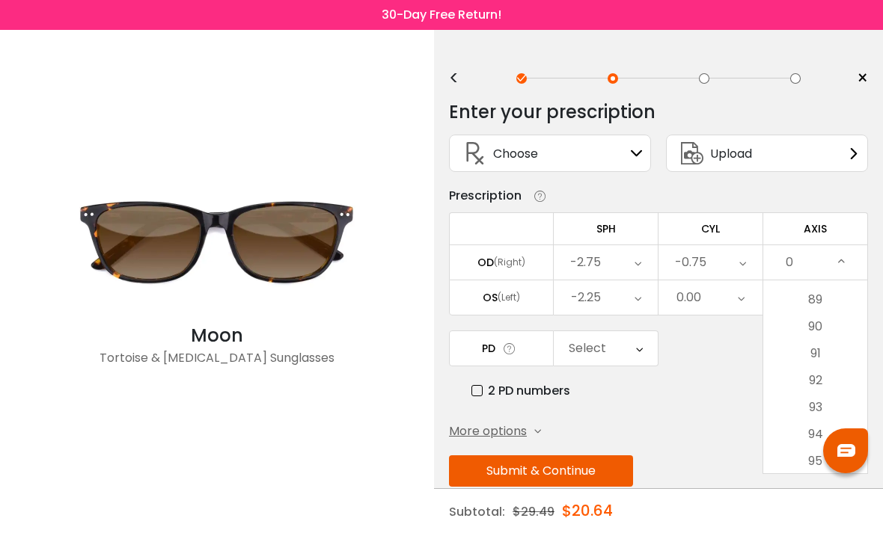
scroll to position [2393, 0]
click at [817, 455] on li "95" at bounding box center [815, 458] width 104 height 27
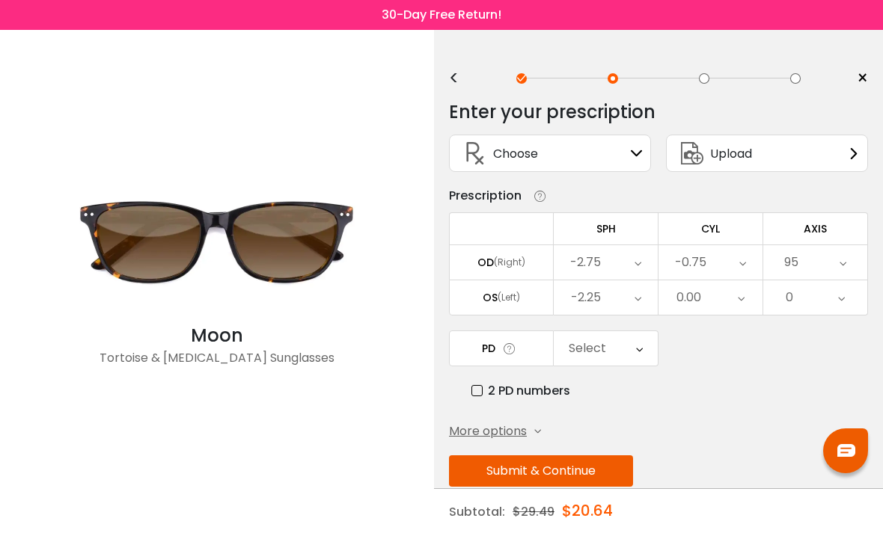
click at [646, 354] on div "Select" at bounding box center [605, 348] width 104 height 34
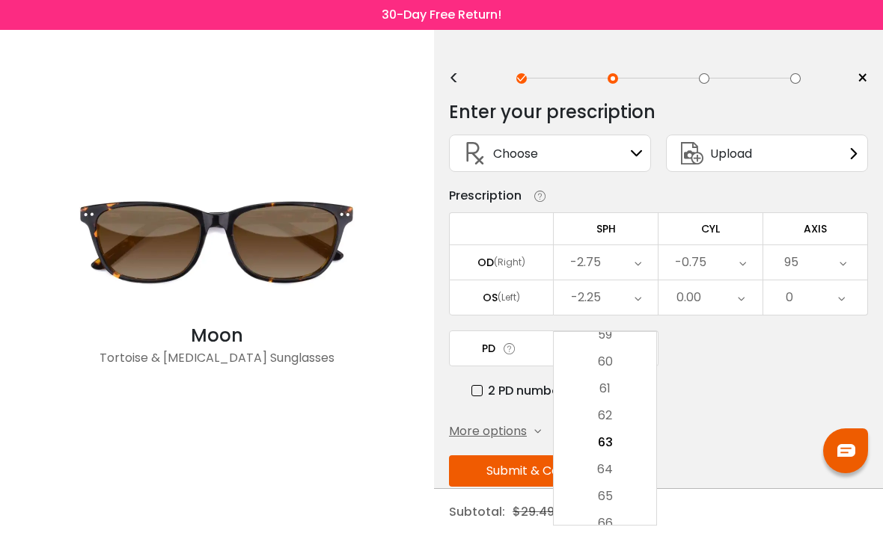
click at [724, 407] on div "Enter your prescription SPH (Sphere) Lens strength needed to correct your visio…" at bounding box center [658, 326] width 419 height 472
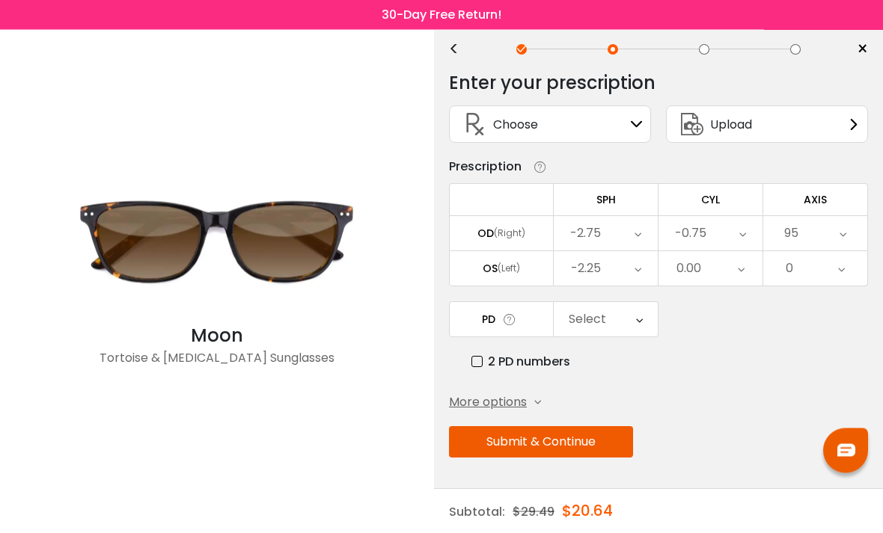
scroll to position [48, 0]
click at [568, 427] on button "Submit & Continue" at bounding box center [541, 442] width 184 height 31
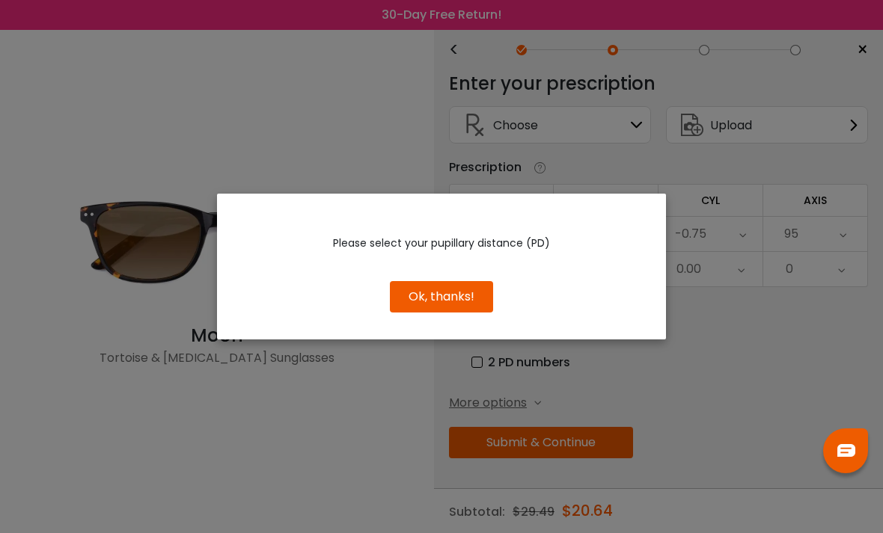
click at [461, 298] on button "Ok, thanks!" at bounding box center [441, 296] width 103 height 31
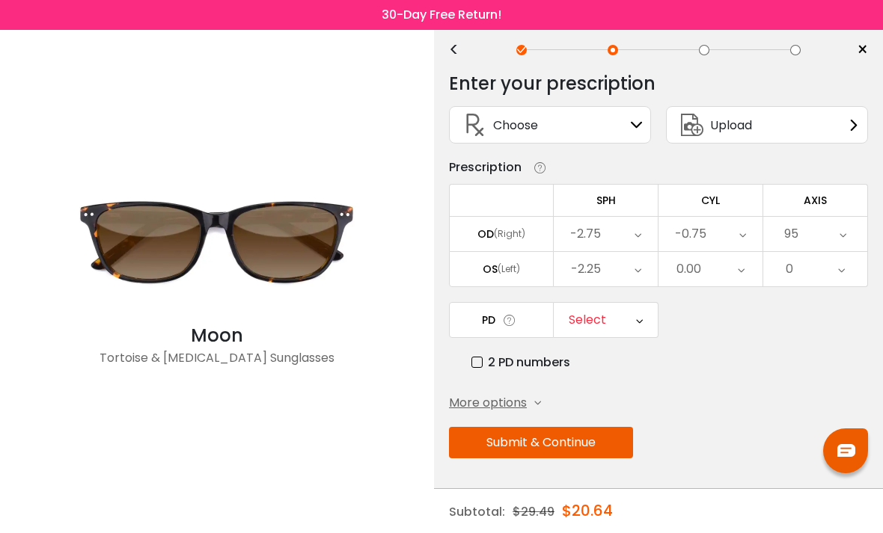
click at [644, 303] on div "Select" at bounding box center [605, 320] width 104 height 34
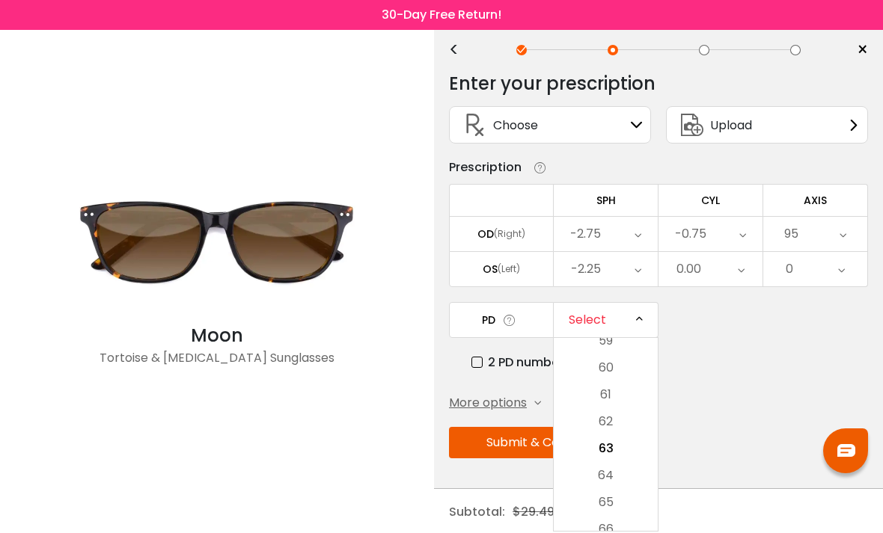
click at [615, 489] on li "65" at bounding box center [605, 502] width 104 height 27
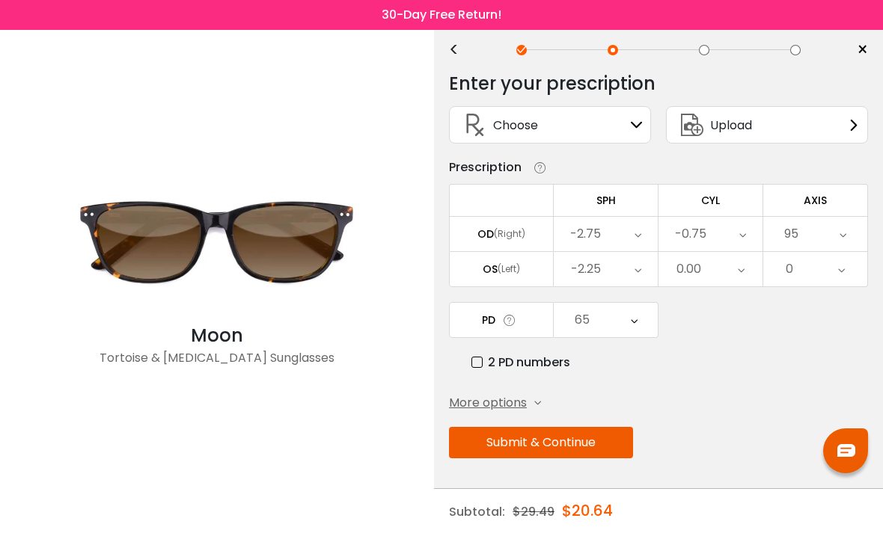
click at [592, 427] on button "Submit & Continue" at bounding box center [541, 442] width 184 height 31
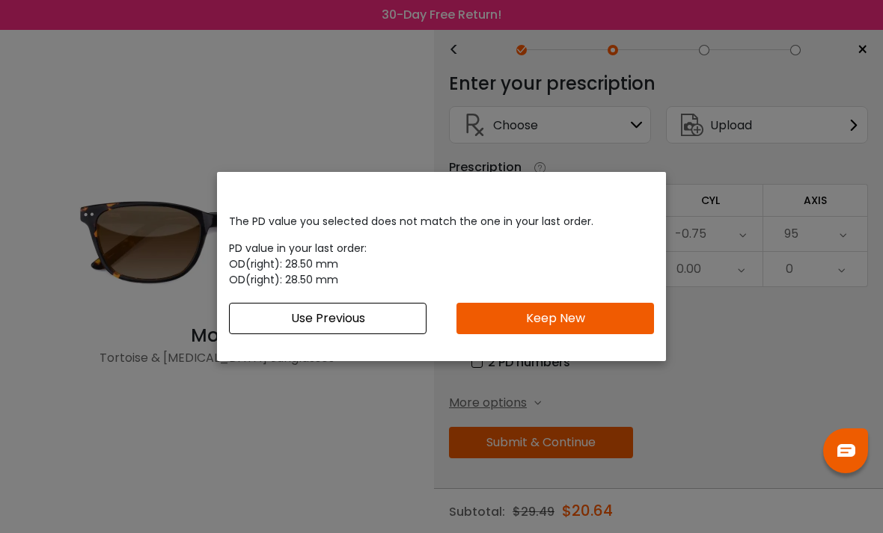
click at [592, 316] on button "Keep New" at bounding box center [554, 318] width 197 height 31
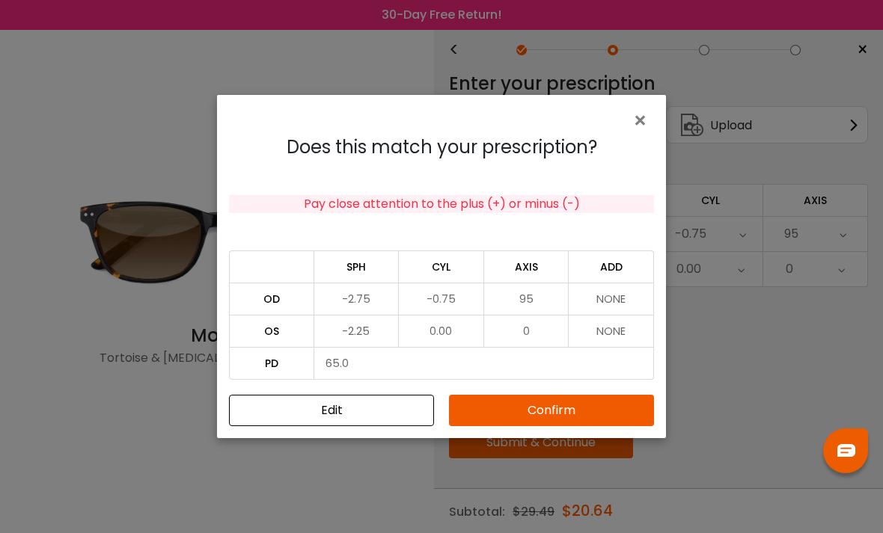
click at [552, 410] on button "Confirm" at bounding box center [551, 410] width 205 height 31
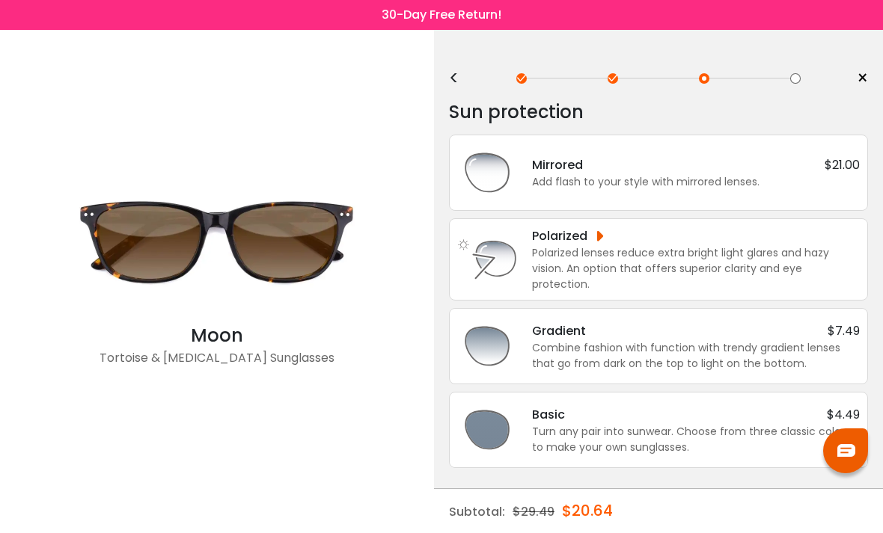
scroll to position [0, 0]
click at [748, 251] on div "Polarized lenses reduce extra bright light glares and hazy vision. An option th…" at bounding box center [696, 268] width 328 height 47
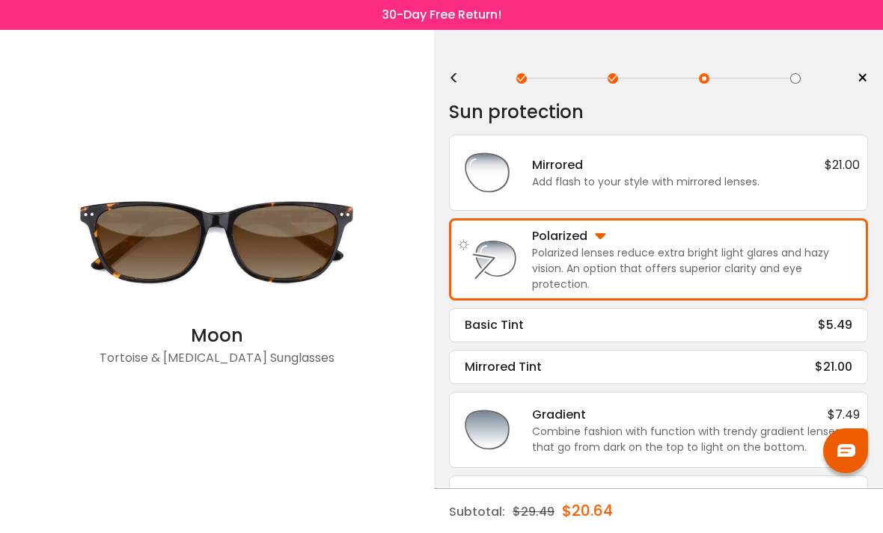
click at [835, 325] on div "$5.49" at bounding box center [835, 325] width 34 height 18
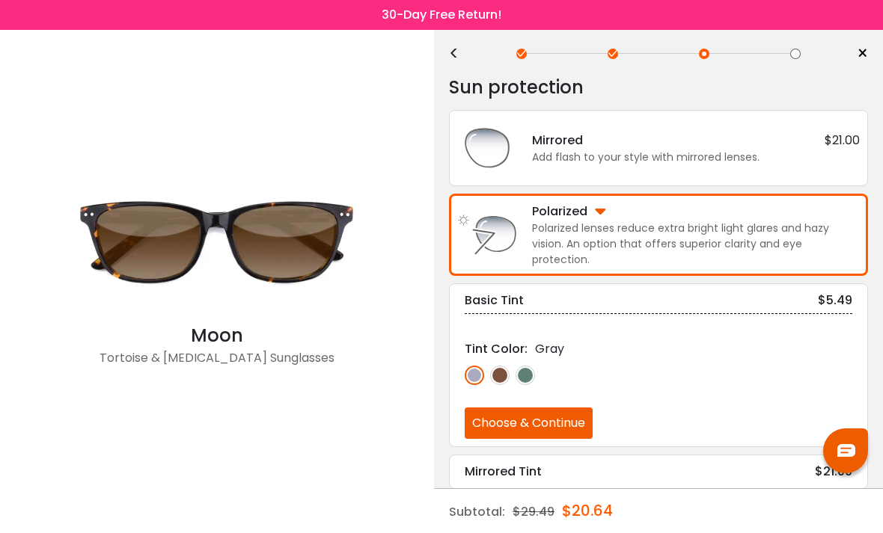
scroll to position [25, 0]
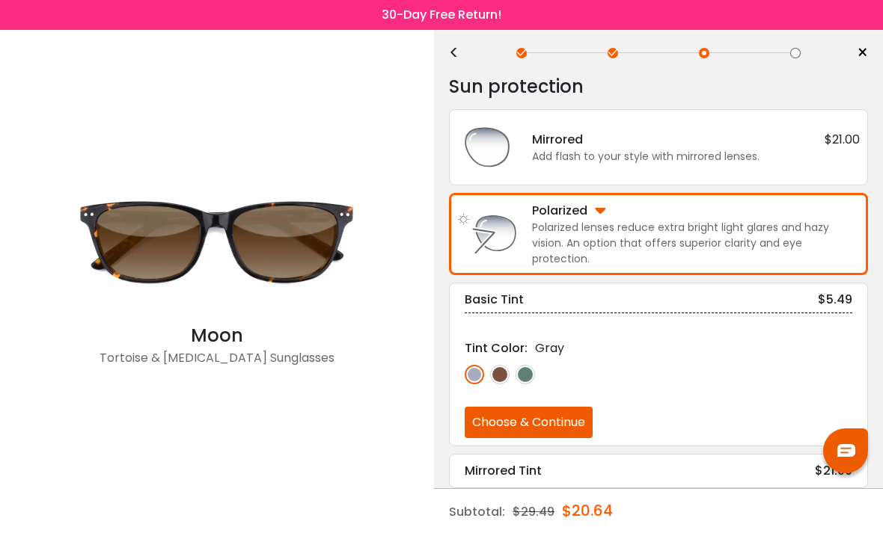
click at [505, 374] on img at bounding box center [499, 374] width 19 height 19
click at [557, 412] on button "Choose & Continue" at bounding box center [528, 422] width 128 height 31
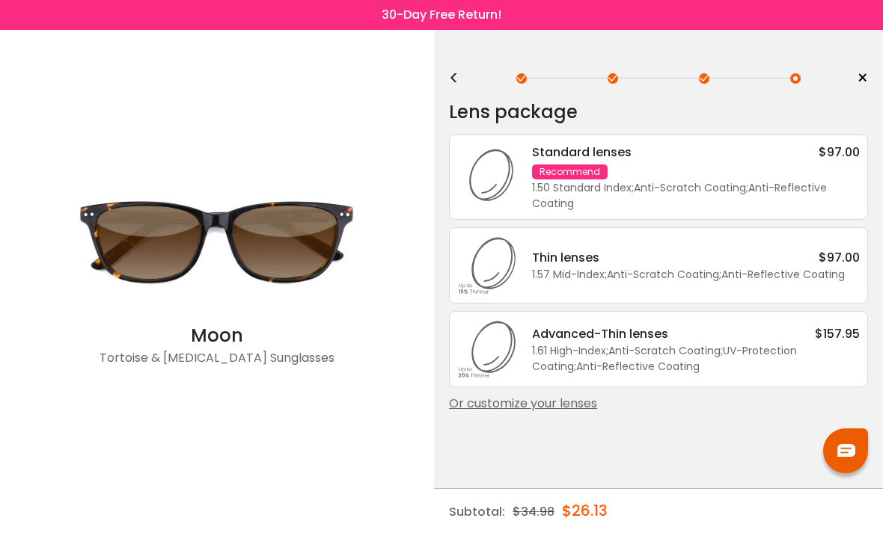
scroll to position [17, 0]
click at [753, 161] on div "Standard lenses $97.00 Recommend 1.50 Standard Index ; Anti-Scratch Coating ; A…" at bounding box center [688, 177] width 343 height 69
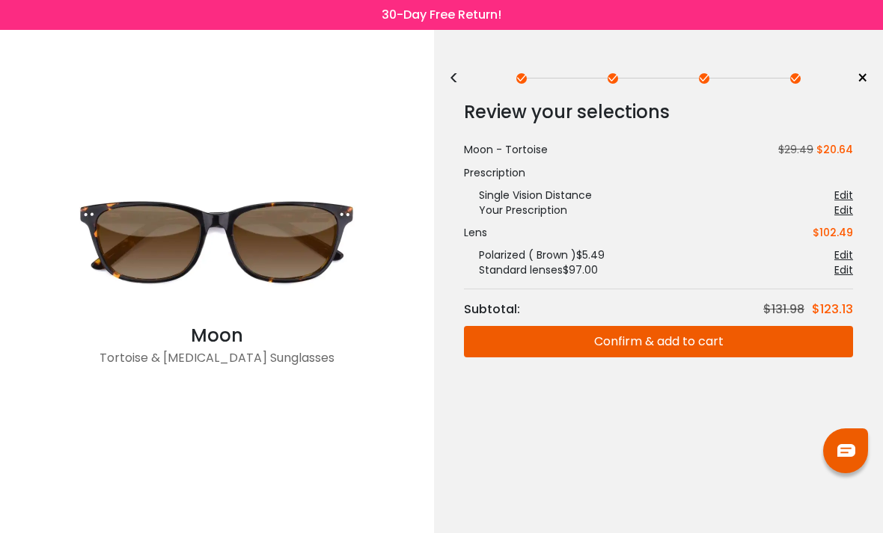
scroll to position [0, 0]
click at [641, 329] on button "Confirm & add to cart" at bounding box center [658, 341] width 389 height 31
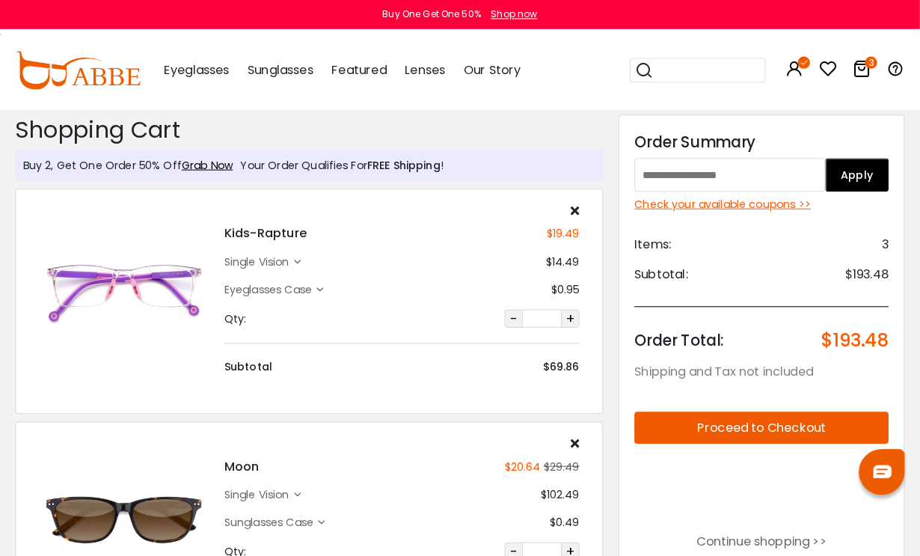
scroll to position [3, 0]
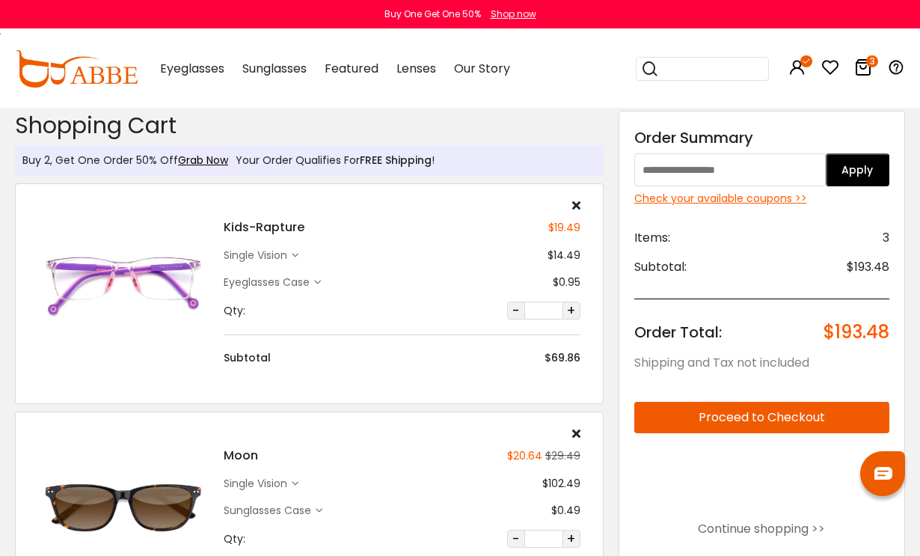
click at [758, 203] on div "Check your available coupons >>" at bounding box center [761, 199] width 255 height 16
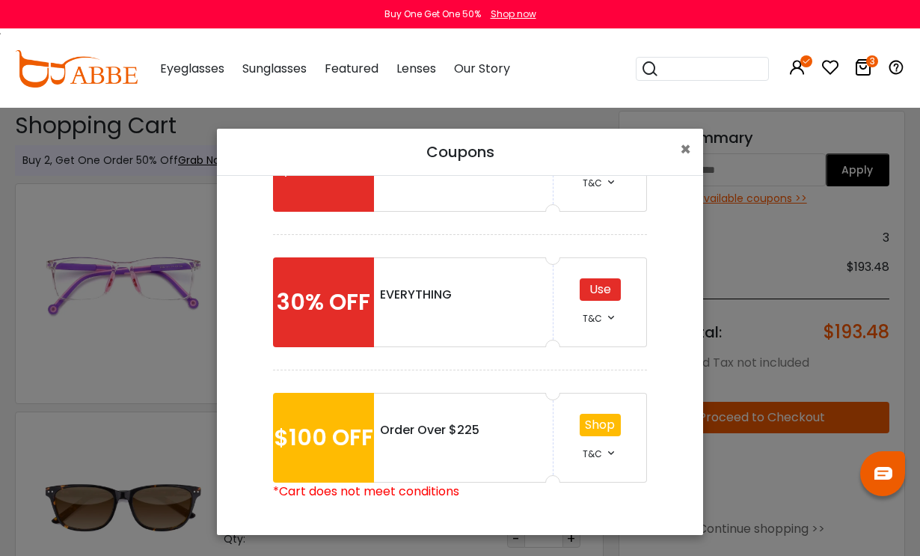
scroll to position [224, 0]
click at [611, 287] on div "Use" at bounding box center [600, 289] width 41 height 22
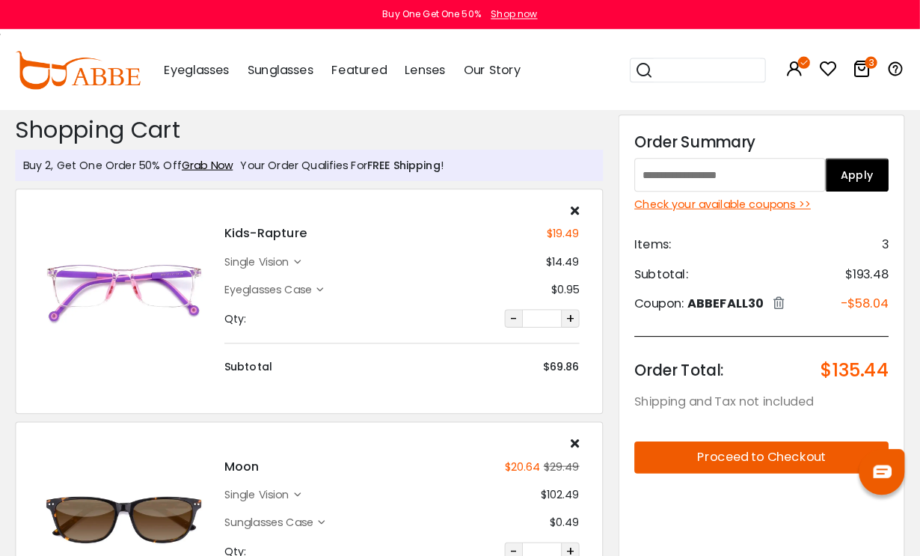
scroll to position [3, 0]
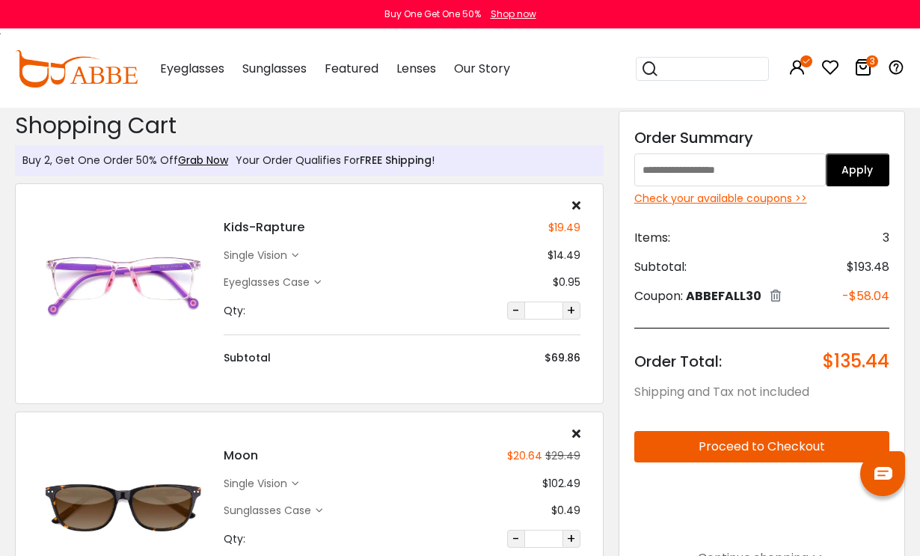
click at [576, 203] on icon at bounding box center [576, 205] width 8 height 12
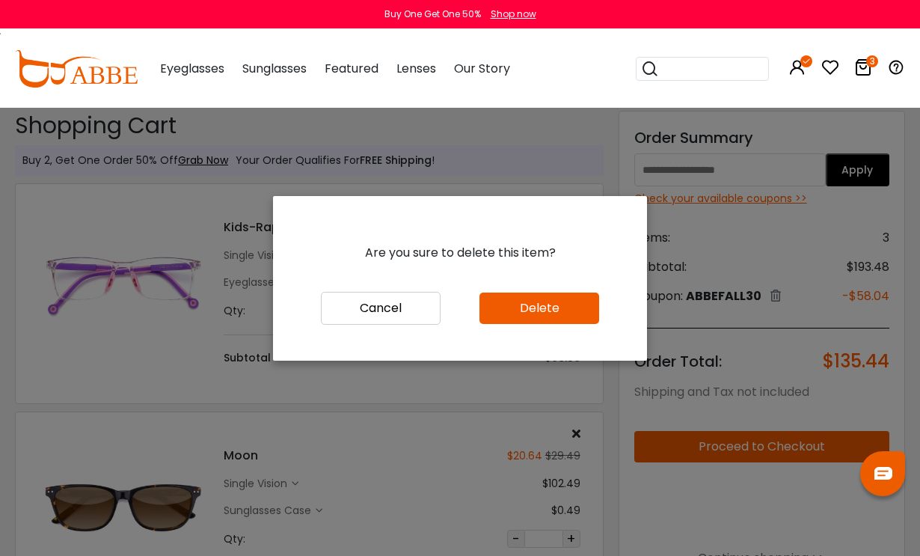
click at [416, 325] on button "Cancel" at bounding box center [381, 308] width 120 height 33
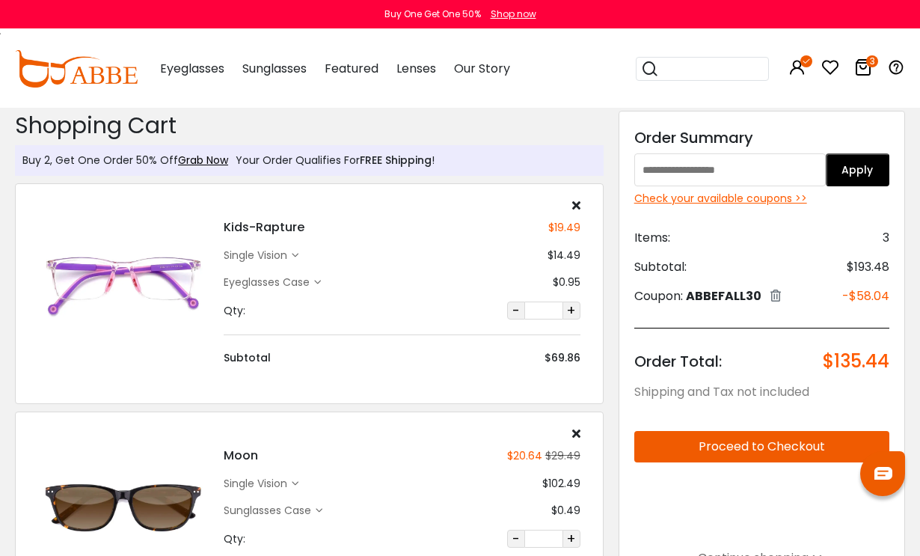
click at [581, 209] on div "Kids-Rapture $19.49 single vision $14.49 Eyeglasses Case $0.95 Qty: - *" at bounding box center [401, 282] width 371 height 167
click at [587, 200] on div "Kids-Rapture $19.49 single vision $14.49 Eyeglasses Case $0.95 Qty: - *" at bounding box center [401, 282] width 371 height 167
click at [515, 307] on button "-" at bounding box center [516, 310] width 18 height 18
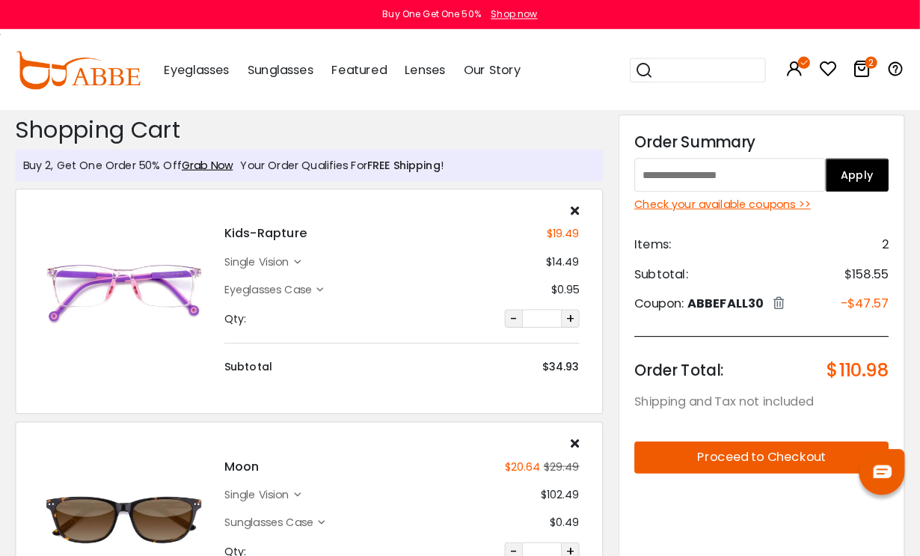
scroll to position [3, 0]
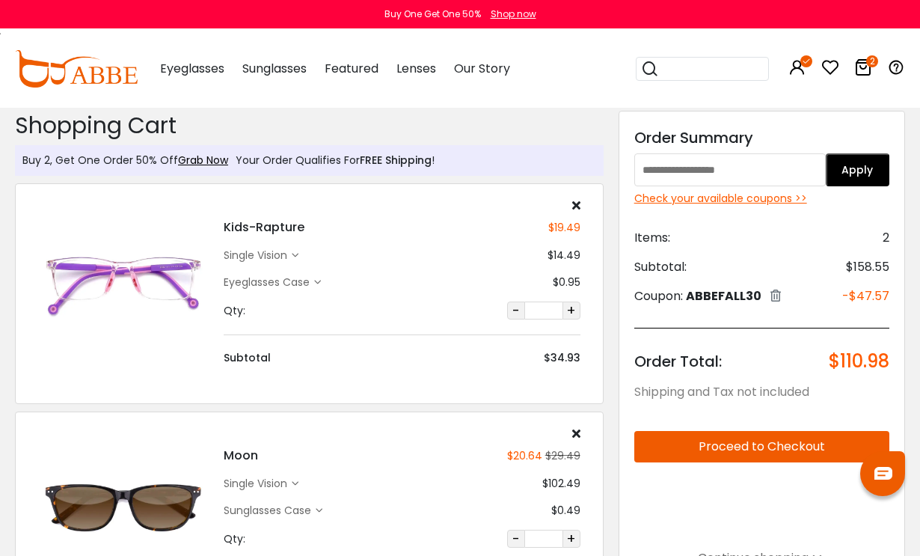
click at [520, 310] on button "-" at bounding box center [516, 310] width 18 height 18
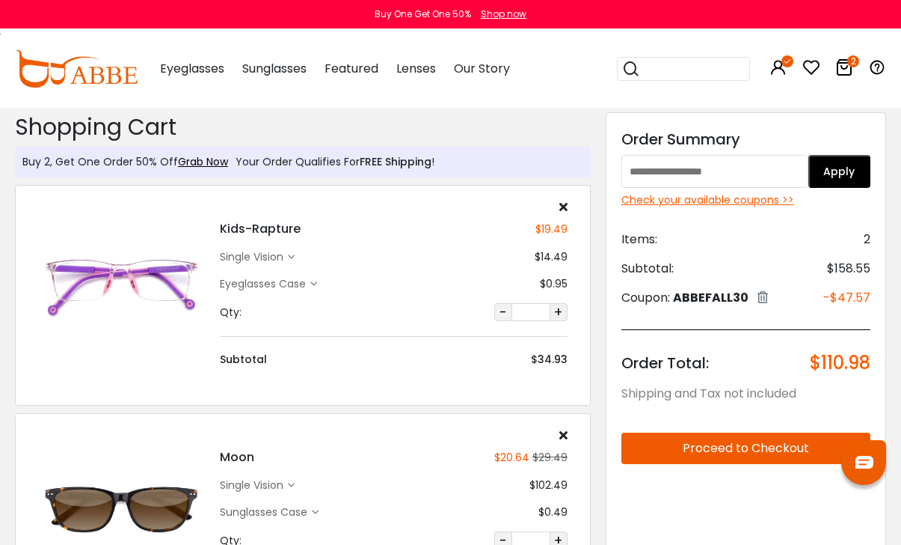
click at [568, 203] on icon at bounding box center [563, 206] width 8 height 12
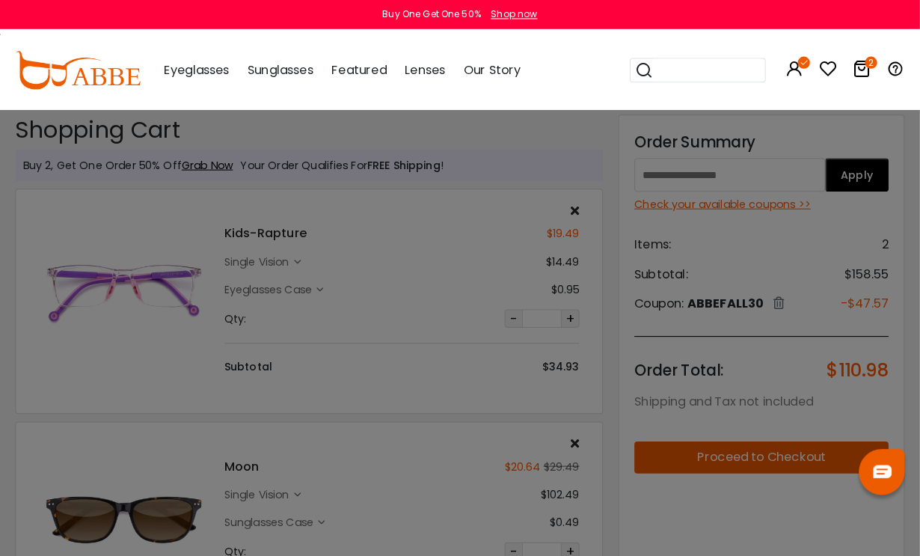
scroll to position [3, 0]
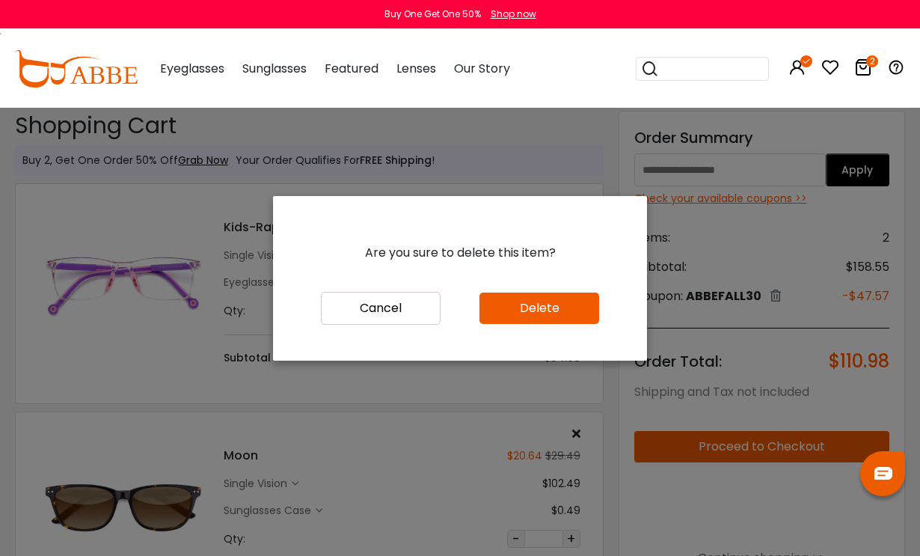
click at [549, 324] on button "Delete" at bounding box center [539, 307] width 120 height 31
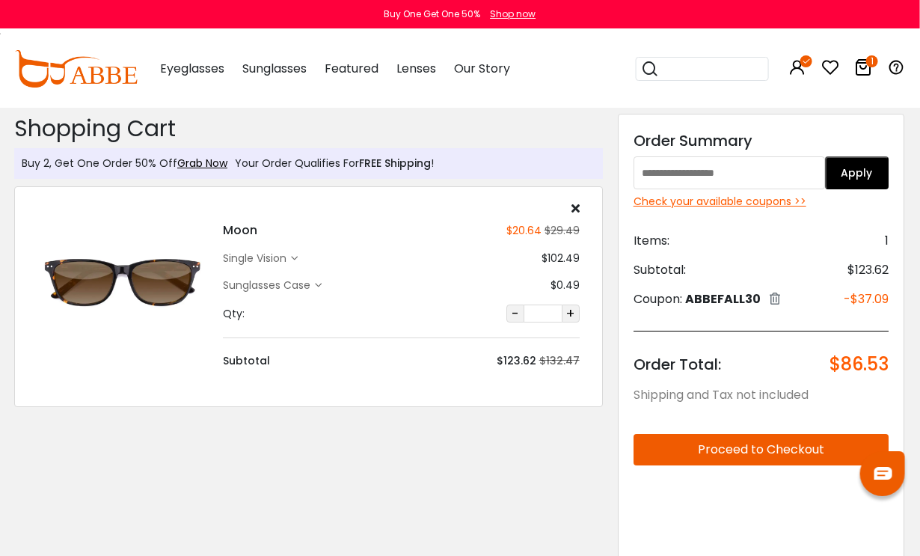
scroll to position [0, 1]
